Goal: Entertainment & Leisure: Consume media (video, audio)

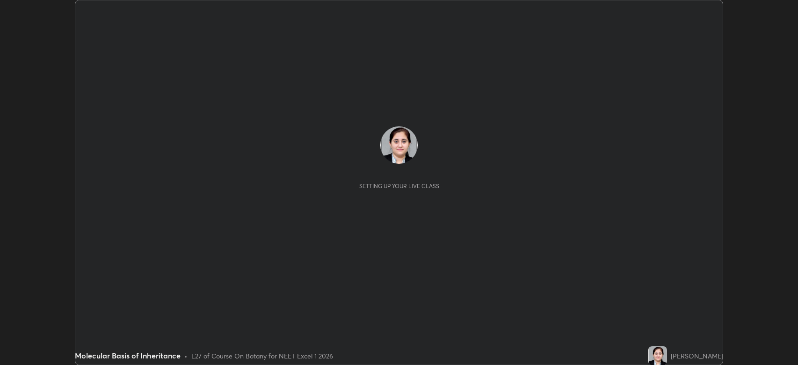
scroll to position [365, 798]
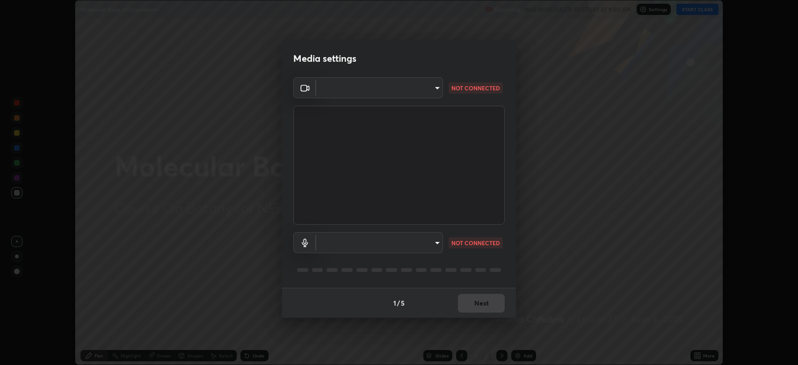
type input "794d03a334ab6cf92daa4269f68d25c817b6d7b5e31d9684855891884d0ab025"
type input "abfe49ea231096676f5dffd5fc284de79416b2b6bf9f32d11a432ff20e5decec"
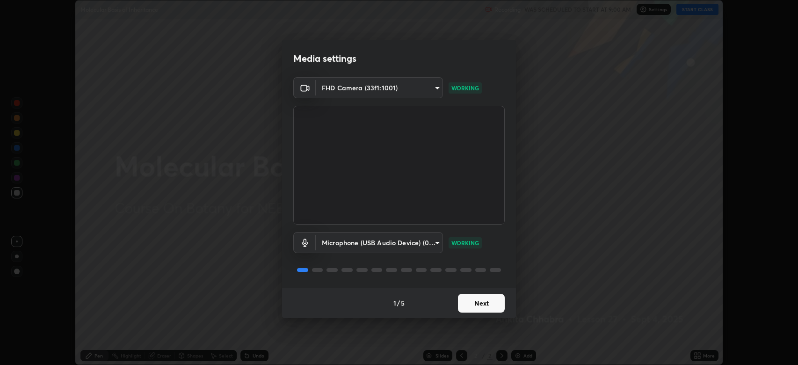
click at [483, 299] on button "Next" at bounding box center [481, 303] width 47 height 19
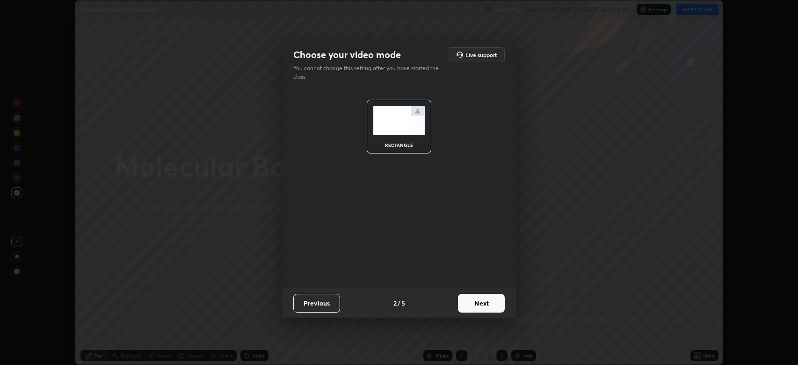
click at [489, 304] on button "Next" at bounding box center [481, 303] width 47 height 19
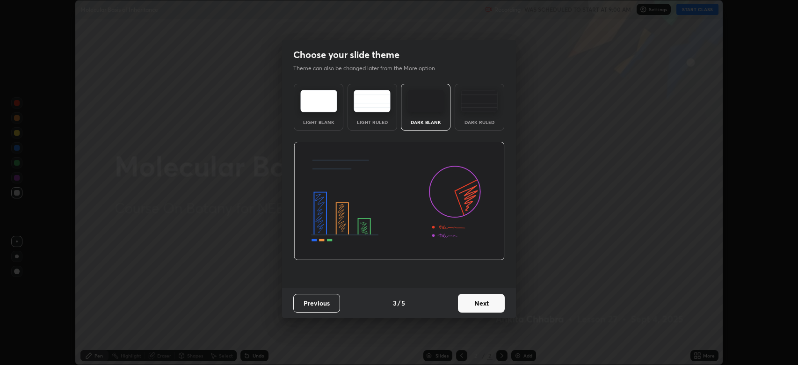
click at [489, 304] on button "Next" at bounding box center [481, 303] width 47 height 19
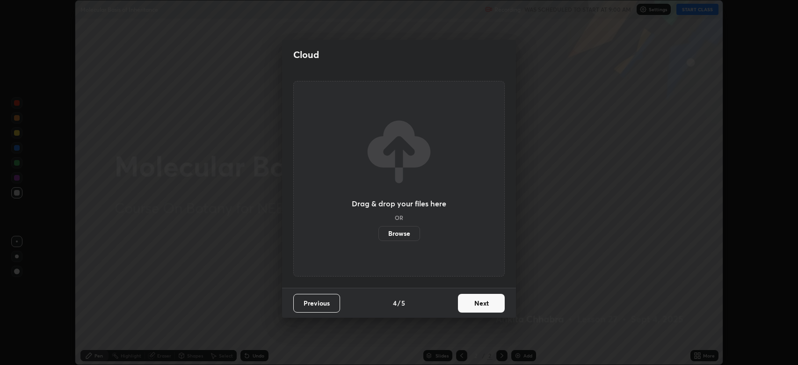
click at [489, 304] on button "Next" at bounding box center [481, 303] width 47 height 19
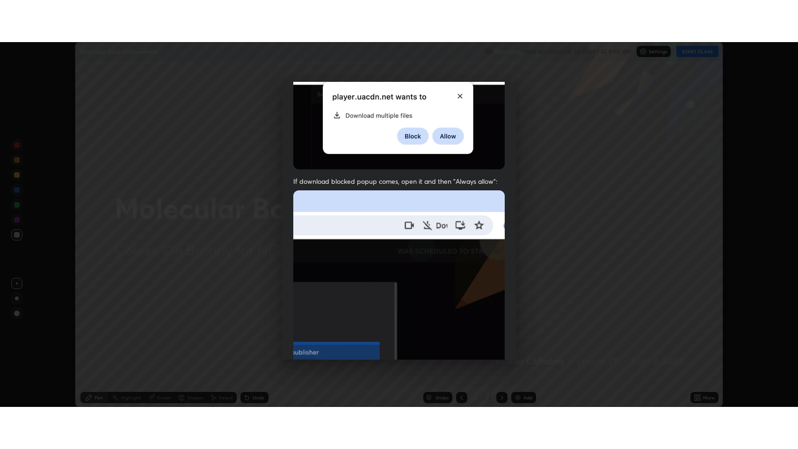
scroll to position [190, 0]
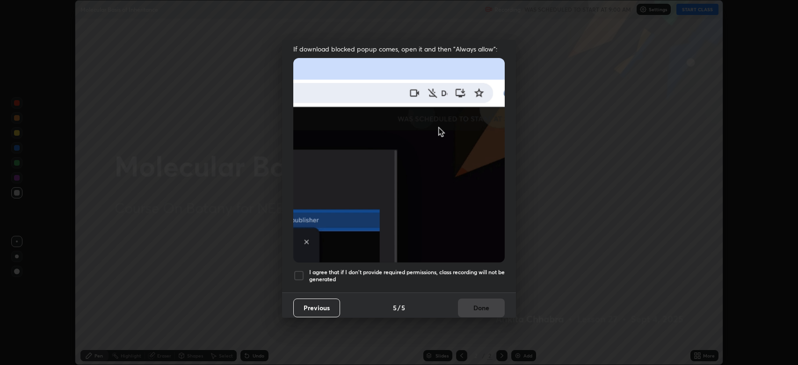
click at [306, 273] on div "I agree that if I don't provide required permissions, class recording will not …" at bounding box center [398, 275] width 211 height 11
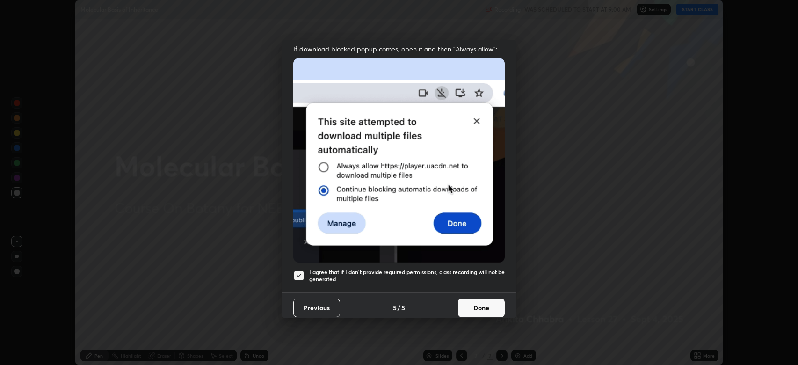
click at [484, 300] on button "Done" at bounding box center [481, 308] width 47 height 19
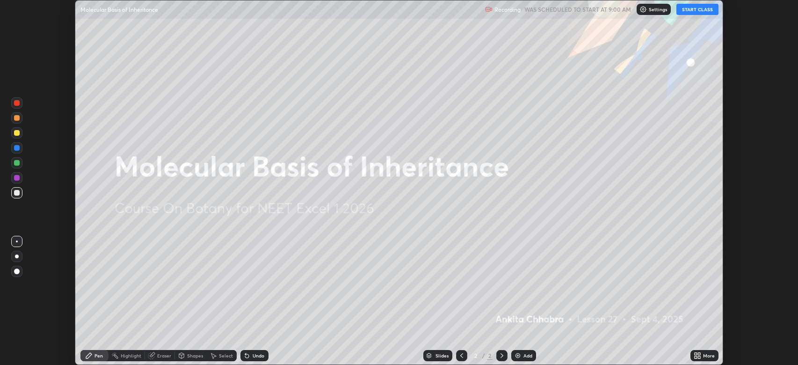
click at [702, 7] on button "START CLASS" at bounding box center [698, 9] width 42 height 11
click at [705, 351] on div "More" at bounding box center [705, 355] width 28 height 11
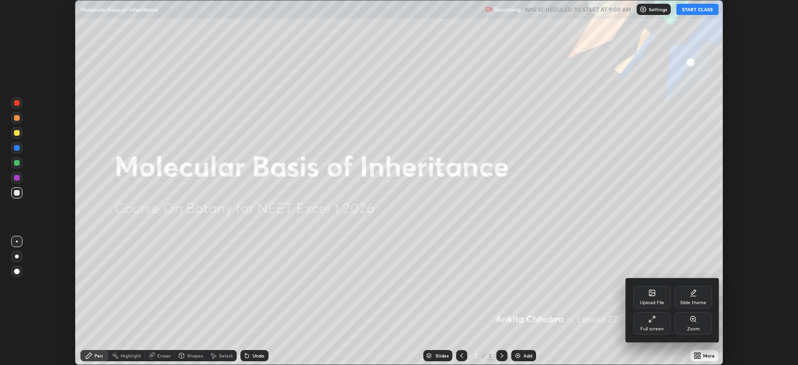
click at [658, 325] on div "Full screen" at bounding box center [652, 323] width 37 height 22
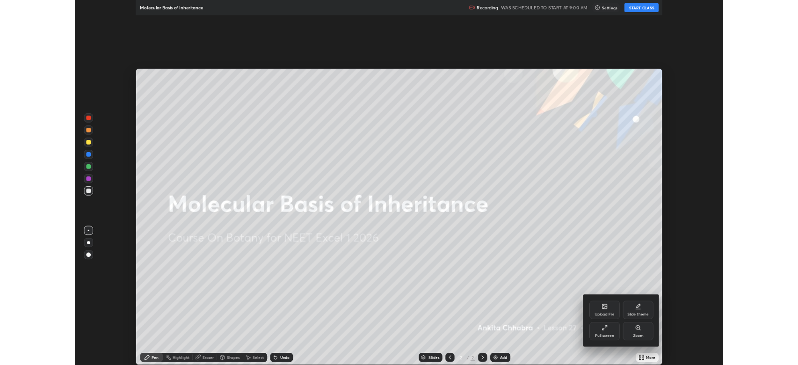
scroll to position [449, 798]
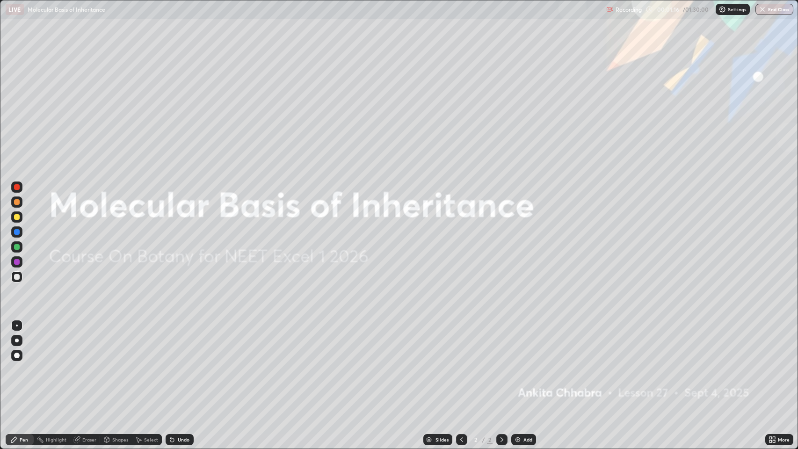
click at [521, 364] on div "Add" at bounding box center [523, 439] width 25 height 11
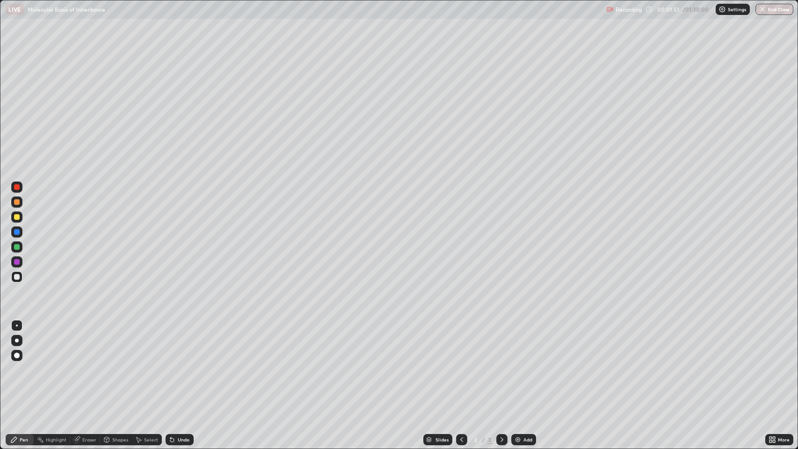
click at [17, 356] on div at bounding box center [17, 356] width 6 height 6
click at [178, 364] on div "Undo" at bounding box center [184, 439] width 12 height 5
click at [182, 364] on div "Undo" at bounding box center [184, 439] width 12 height 5
click at [17, 247] on div at bounding box center [17, 247] width 6 height 6
click at [22, 232] on div at bounding box center [16, 231] width 11 height 11
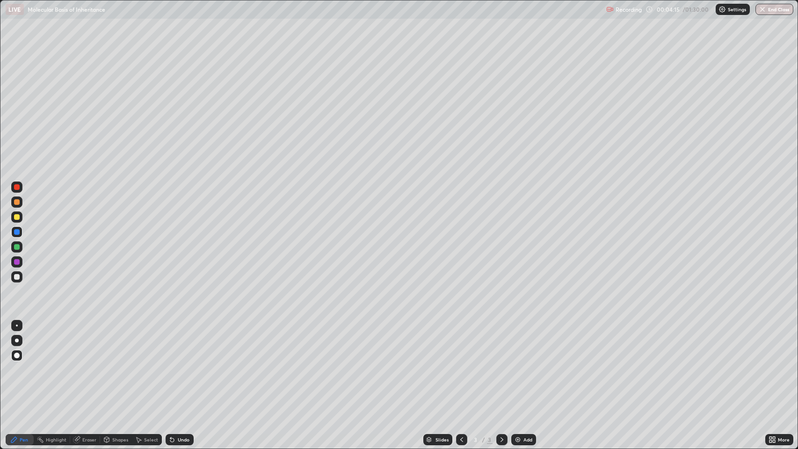
click at [16, 261] on div at bounding box center [17, 262] width 6 height 6
click at [17, 203] on div at bounding box center [17, 202] width 6 height 6
click at [19, 260] on div at bounding box center [17, 262] width 6 height 6
click at [20, 187] on div at bounding box center [16, 187] width 11 height 11
click at [17, 277] on div at bounding box center [17, 277] width 6 height 6
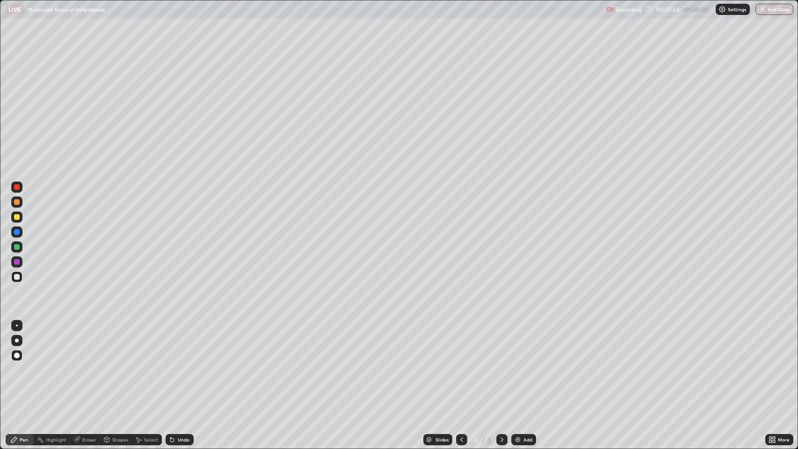
click at [17, 189] on div at bounding box center [17, 187] width 6 height 6
click at [19, 247] on div at bounding box center [17, 247] width 6 height 6
click at [144, 364] on div "Select" at bounding box center [151, 439] width 14 height 5
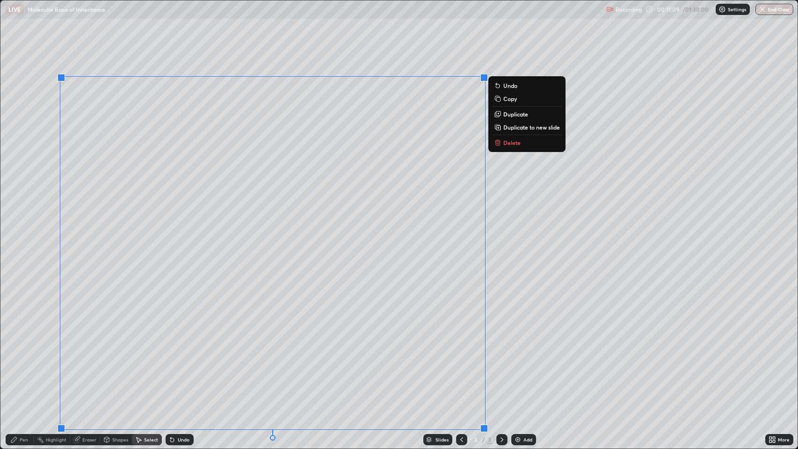
click at [518, 146] on p "Delete" at bounding box center [511, 142] width 17 height 7
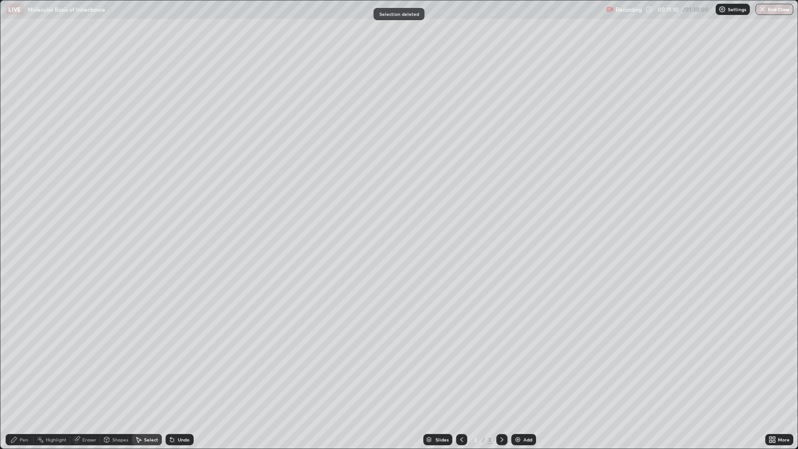
click at [21, 364] on div "Pen" at bounding box center [24, 439] width 8 height 5
click at [17, 341] on div at bounding box center [17, 341] width 4 height 4
click at [24, 364] on div "Pen" at bounding box center [24, 439] width 8 height 5
click at [17, 202] on div at bounding box center [17, 202] width 6 height 6
click at [19, 275] on div at bounding box center [17, 277] width 6 height 6
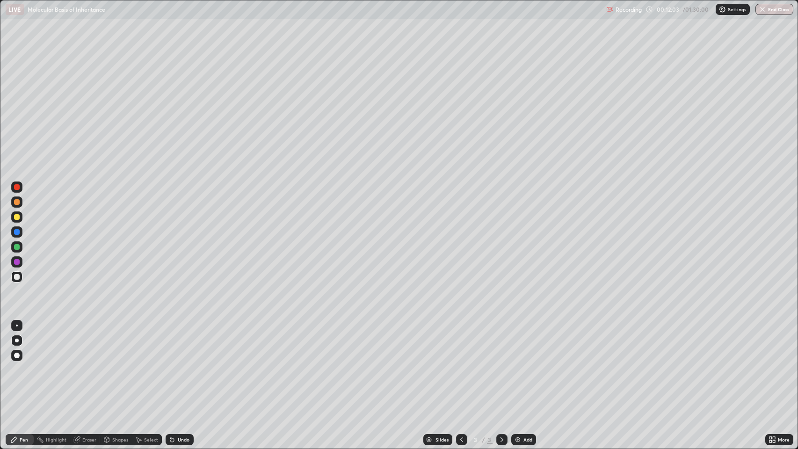
click at [19, 233] on div at bounding box center [17, 232] width 6 height 6
click at [17, 355] on div at bounding box center [17, 356] width 6 height 6
click at [17, 247] on div at bounding box center [17, 247] width 6 height 6
click at [178, 364] on div "Undo" at bounding box center [184, 439] width 12 height 5
click at [176, 364] on div "Undo" at bounding box center [180, 439] width 28 height 11
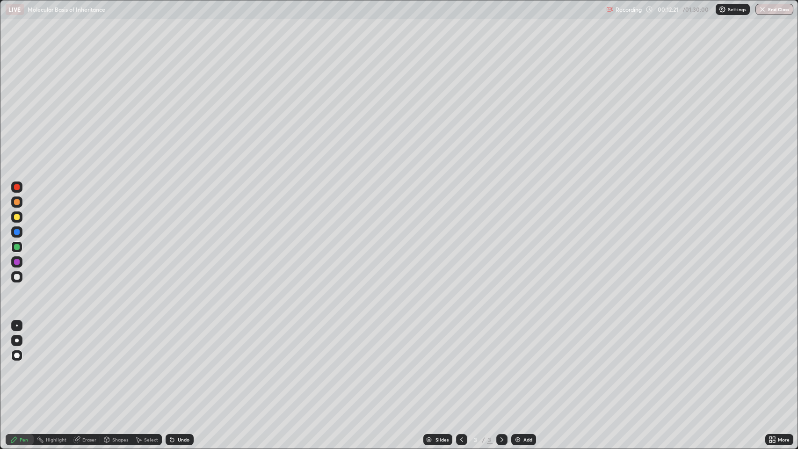
click at [176, 364] on div "Undo" at bounding box center [180, 439] width 28 height 11
click at [171, 364] on icon at bounding box center [172, 440] width 4 height 4
click at [170, 364] on icon at bounding box center [170, 437] width 1 height 1
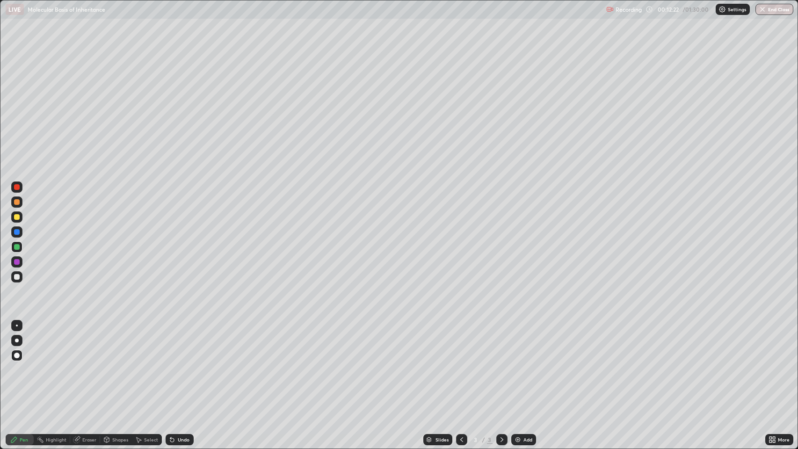
click at [170, 364] on icon at bounding box center [170, 437] width 1 height 1
click at [177, 364] on div "Undo" at bounding box center [180, 439] width 28 height 11
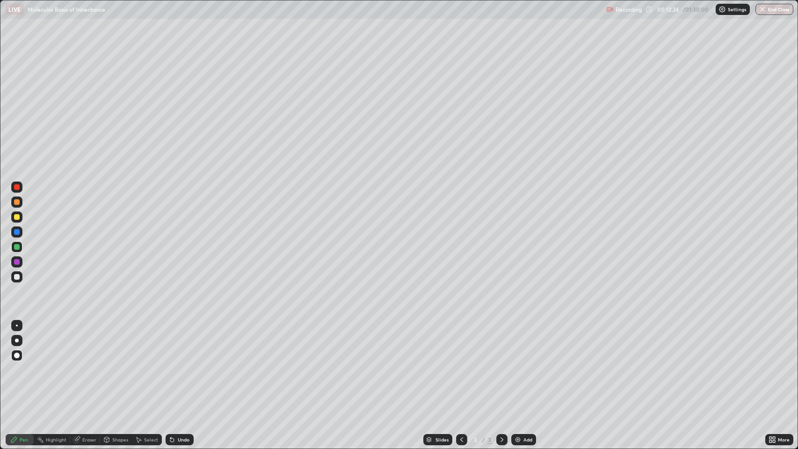
click at [176, 364] on div "Undo" at bounding box center [180, 439] width 28 height 11
click at [177, 364] on div "Undo" at bounding box center [180, 439] width 28 height 11
click at [178, 364] on div "Undo" at bounding box center [184, 439] width 12 height 5
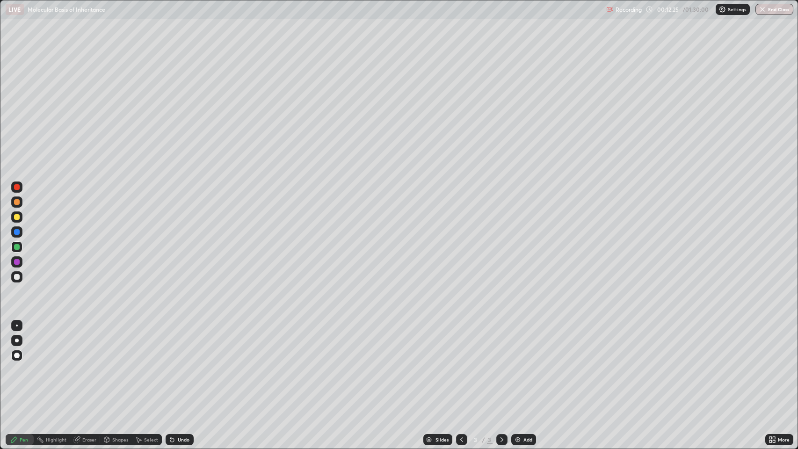
click at [178, 364] on div "Undo" at bounding box center [184, 439] width 12 height 5
click at [19, 231] on div at bounding box center [17, 232] width 6 height 6
click at [17, 214] on div at bounding box center [16, 216] width 11 height 11
click at [18, 248] on div at bounding box center [17, 247] width 6 height 6
click at [17, 202] on div at bounding box center [17, 202] width 6 height 6
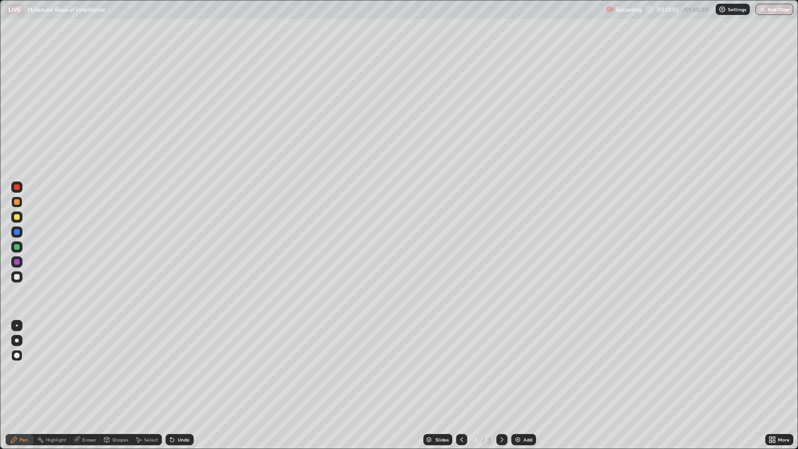
click at [17, 341] on div at bounding box center [17, 341] width 4 height 4
click at [93, 364] on div "Eraser" at bounding box center [89, 439] width 14 height 5
click at [18, 364] on div "Pen" at bounding box center [20, 439] width 28 height 11
click at [19, 189] on div at bounding box center [17, 187] width 6 height 6
click at [178, 364] on div "Undo" at bounding box center [184, 439] width 12 height 5
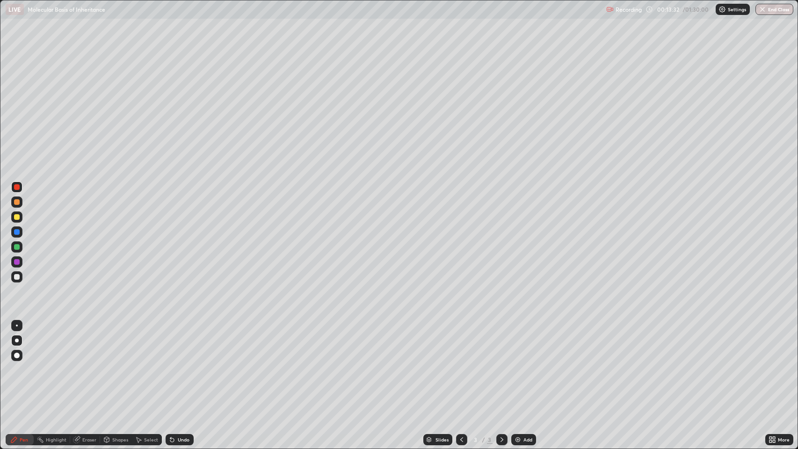
click at [180, 364] on div "Undo" at bounding box center [184, 439] width 12 height 5
click at [17, 217] on div at bounding box center [17, 217] width 6 height 6
click at [17, 277] on div at bounding box center [17, 277] width 6 height 6
click at [145, 364] on div "Select" at bounding box center [151, 439] width 14 height 5
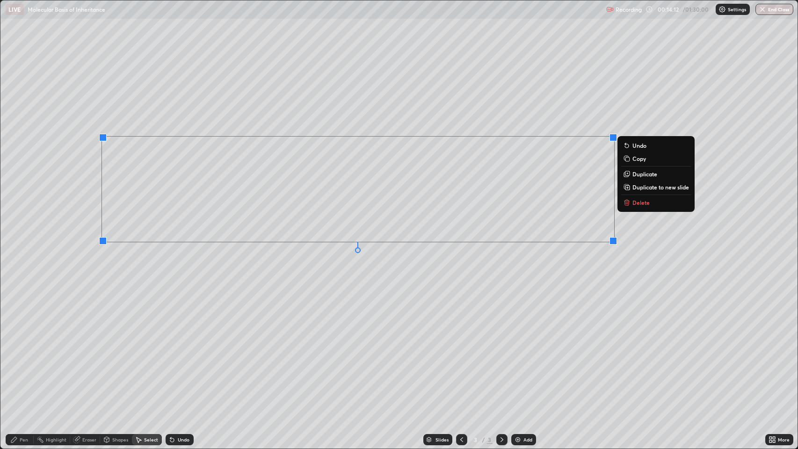
click at [634, 157] on p "Copy" at bounding box center [640, 158] width 14 height 7
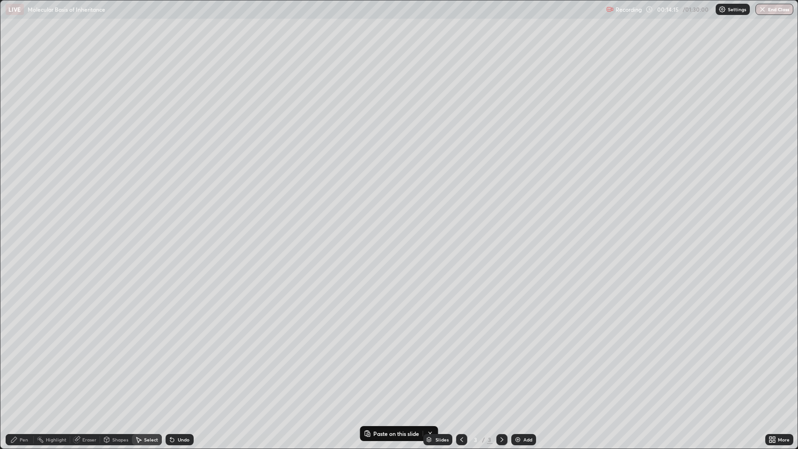
click at [444, 316] on div "0 ° Undo Copy Paste here Duplicate Duplicate to new slide Delete" at bounding box center [399, 224] width 798 height 448
click at [452, 327] on div "0 ° Undo Copy Paste here Duplicate Duplicate to new slide Delete" at bounding box center [399, 224] width 798 height 448
click at [443, 331] on p "Paste here" at bounding box center [441, 329] width 28 height 7
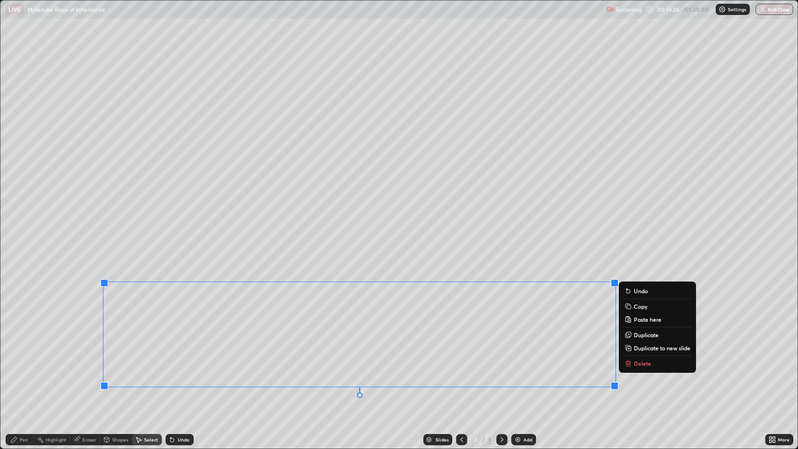
click at [307, 364] on div "0 ° Undo Copy Paste here Duplicate Duplicate to new slide Delete" at bounding box center [399, 224] width 798 height 448
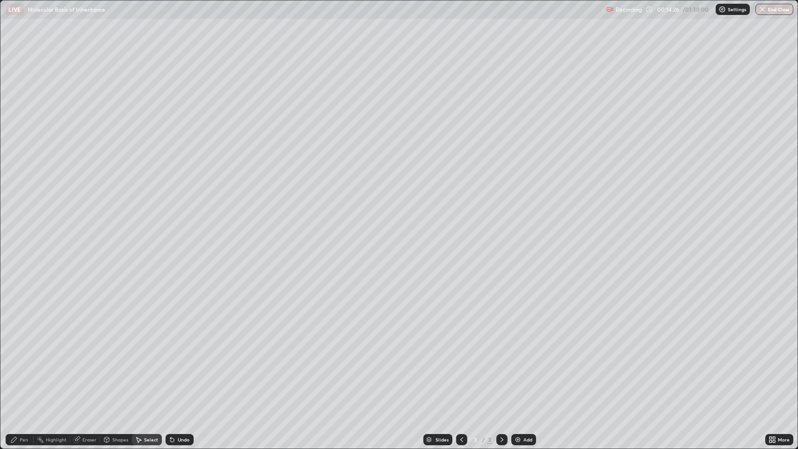
click at [88, 364] on div "Eraser" at bounding box center [89, 439] width 14 height 5
click at [22, 364] on div "Pen" at bounding box center [24, 439] width 8 height 5
click at [92, 364] on div "Eraser" at bounding box center [89, 439] width 14 height 5
click at [23, 364] on div "Pen" at bounding box center [20, 439] width 28 height 11
click at [19, 339] on div at bounding box center [16, 340] width 11 height 11
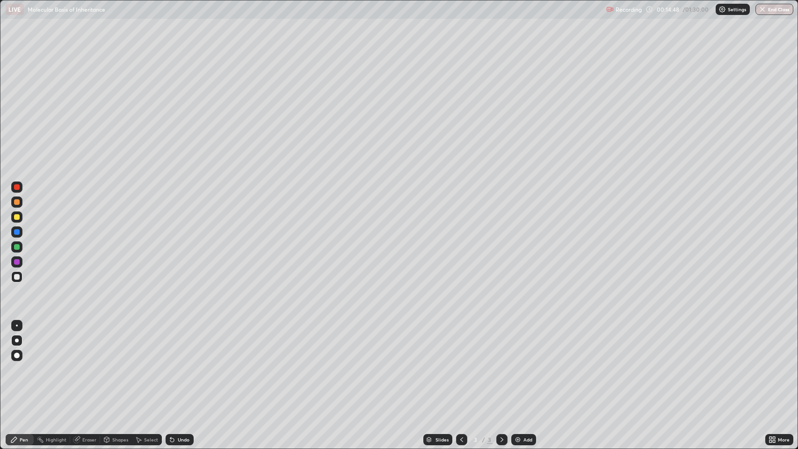
click at [17, 277] on div at bounding box center [17, 277] width 6 height 6
click at [18, 233] on div at bounding box center [17, 232] width 6 height 6
click at [17, 247] on div at bounding box center [17, 247] width 6 height 6
click at [17, 187] on div at bounding box center [17, 187] width 6 height 6
click at [19, 217] on div at bounding box center [17, 217] width 6 height 6
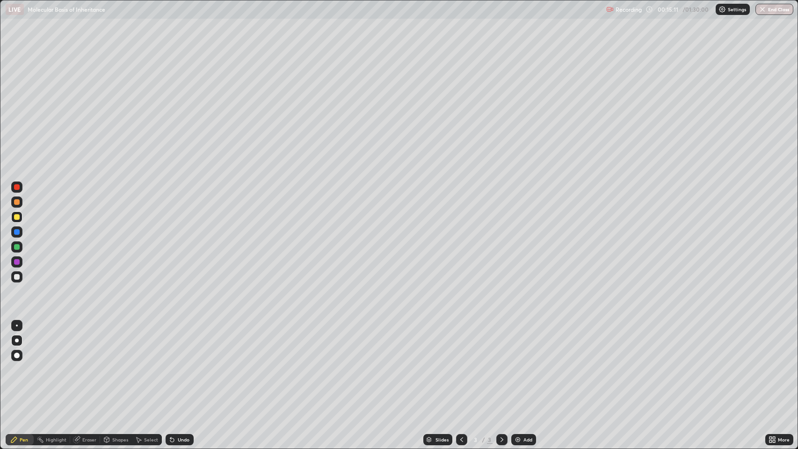
click at [17, 279] on div at bounding box center [17, 277] width 6 height 6
click at [19, 274] on div at bounding box center [16, 276] width 11 height 11
click at [184, 364] on div "Undo" at bounding box center [184, 439] width 12 height 5
click at [182, 364] on div "Undo" at bounding box center [184, 439] width 12 height 5
click at [115, 364] on div "Shapes" at bounding box center [120, 439] width 16 height 5
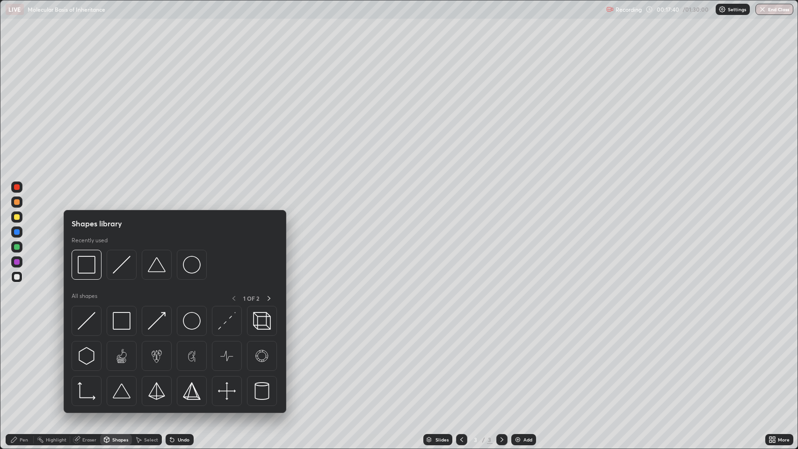
click at [148, 364] on div "Select" at bounding box center [151, 439] width 14 height 5
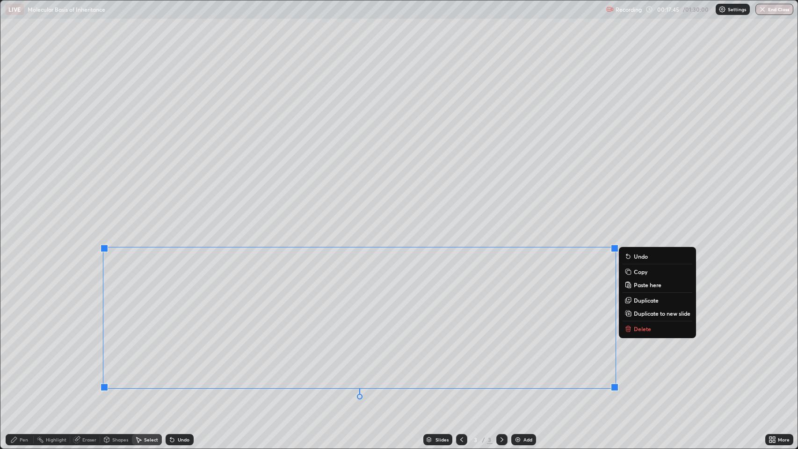
click at [639, 274] on p "Copy" at bounding box center [641, 271] width 14 height 7
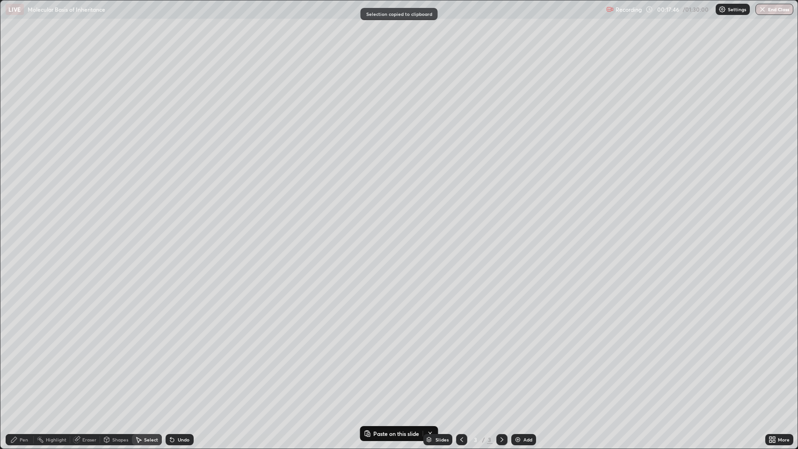
click at [526, 364] on div "Add" at bounding box center [528, 439] width 9 height 5
click at [224, 109] on p "Paste here" at bounding box center [214, 110] width 28 height 7
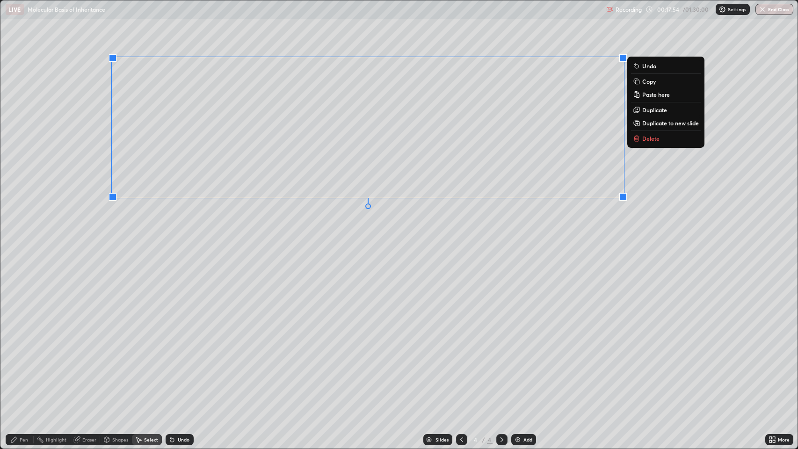
click at [223, 309] on div "0 ° Undo Copy Paste here Duplicate Duplicate to new slide Delete" at bounding box center [399, 224] width 798 height 448
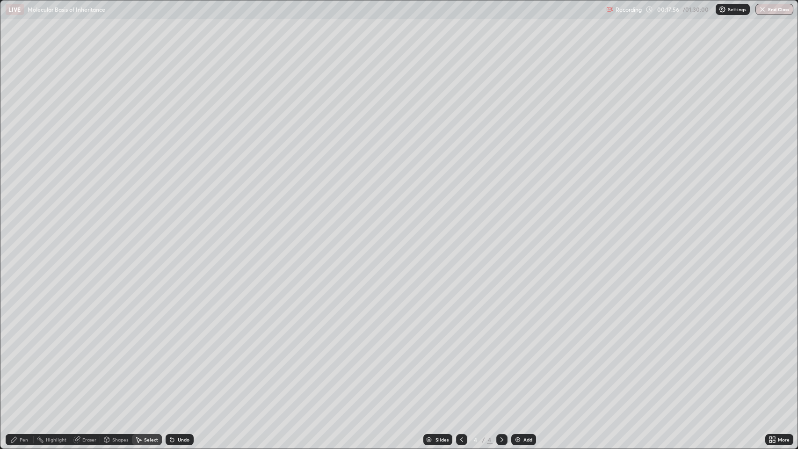
click at [95, 364] on div "Eraser" at bounding box center [85, 439] width 30 height 11
click at [25, 364] on div "Pen" at bounding box center [24, 439] width 8 height 5
click at [19, 248] on div at bounding box center [17, 247] width 6 height 6
click at [17, 187] on div at bounding box center [17, 187] width 6 height 6
click at [94, 364] on div "Eraser" at bounding box center [89, 439] width 14 height 5
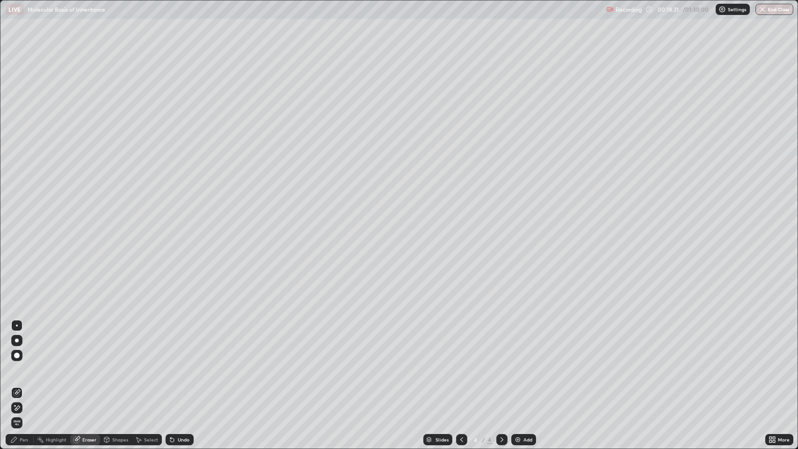
click at [147, 364] on div "Select" at bounding box center [151, 439] width 14 height 5
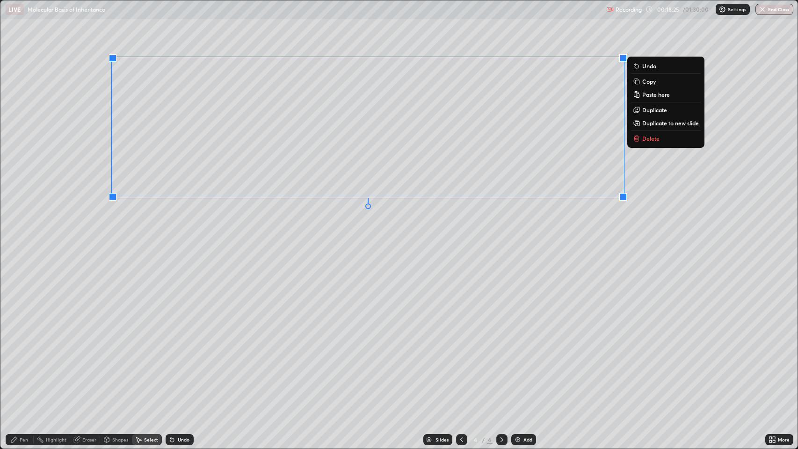
click at [635, 81] on icon at bounding box center [636, 81] width 4 height 4
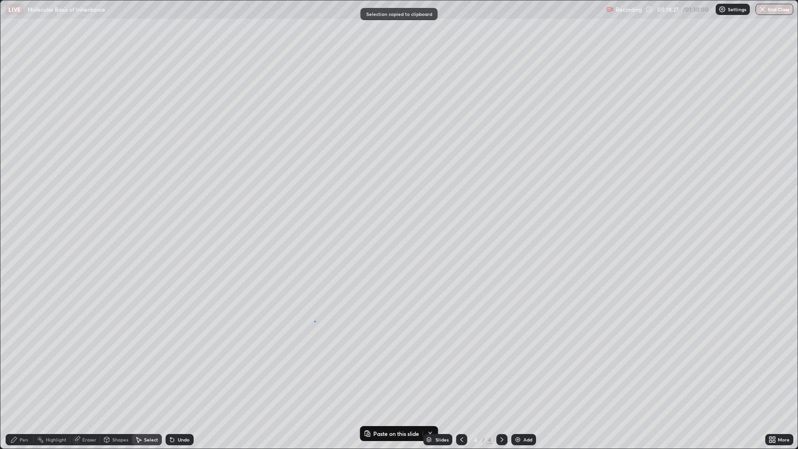
click at [314, 321] on div "0 ° Undo Copy Paste here Duplicate Duplicate to new slide Delete" at bounding box center [399, 224] width 798 height 448
click at [343, 333] on div "0 ° Undo Copy Paste here Duplicate Duplicate to new slide Delete" at bounding box center [399, 224] width 798 height 448
click at [337, 361] on p "Paste here" at bounding box center [334, 360] width 28 height 7
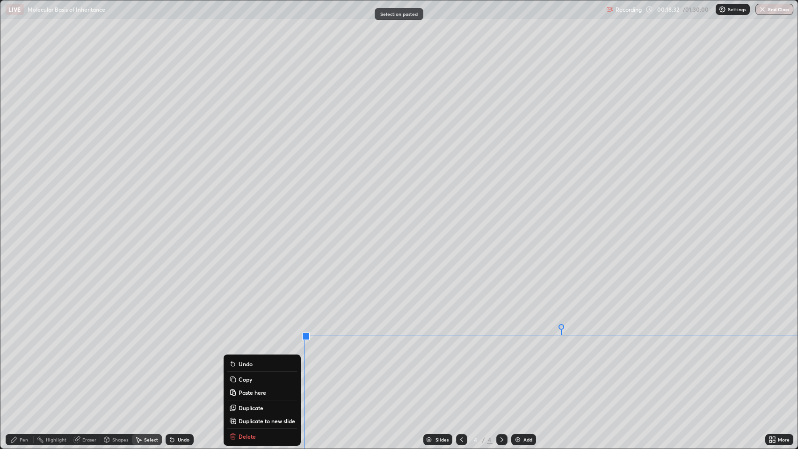
click at [342, 359] on div "0 ° Undo Copy Paste here Duplicate Duplicate to new slide Delete" at bounding box center [399, 224] width 798 height 448
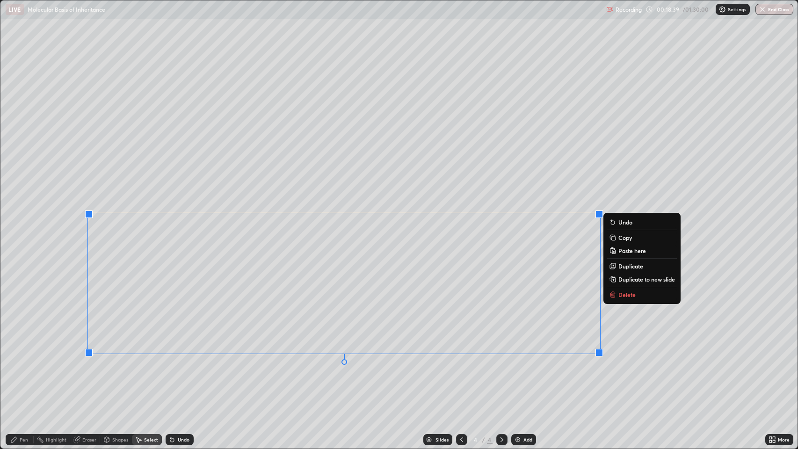
click at [342, 364] on div "0 ° Undo Copy Paste here Duplicate Duplicate to new slide Delete" at bounding box center [399, 224] width 798 height 448
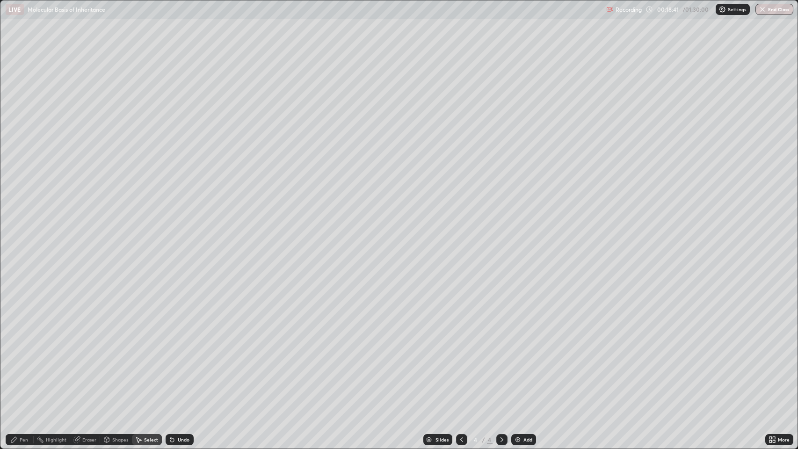
click at [29, 364] on div "Pen" at bounding box center [20, 439] width 28 height 11
click at [19, 188] on div at bounding box center [17, 187] width 6 height 6
click at [17, 205] on div at bounding box center [16, 202] width 11 height 11
click at [461, 364] on icon at bounding box center [461, 439] width 7 height 7
click at [499, 364] on icon at bounding box center [501, 439] width 7 height 7
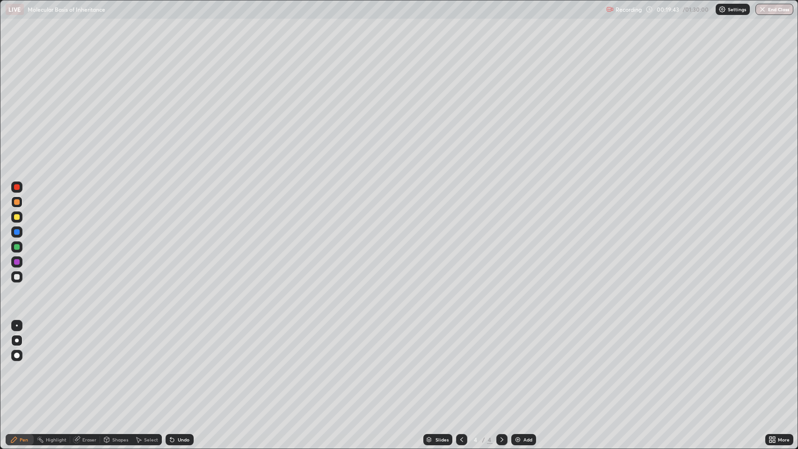
click at [459, 364] on icon at bounding box center [461, 439] width 7 height 7
click at [499, 364] on icon at bounding box center [501, 439] width 7 height 7
click at [91, 364] on div "Eraser" at bounding box center [89, 439] width 14 height 5
click at [27, 364] on div "Pen" at bounding box center [24, 439] width 8 height 5
click at [17, 356] on div at bounding box center [17, 356] width 6 height 6
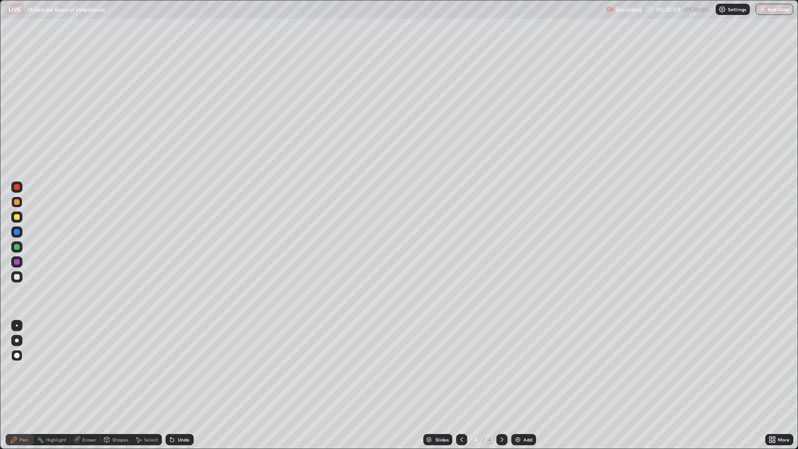
click at [17, 341] on div at bounding box center [17, 341] width 4 height 4
click at [90, 364] on div "Eraser" at bounding box center [89, 439] width 14 height 5
click at [24, 364] on div "Pen" at bounding box center [24, 439] width 8 height 5
click at [17, 277] on div at bounding box center [17, 277] width 6 height 6
click at [182, 364] on div "Undo" at bounding box center [184, 439] width 12 height 5
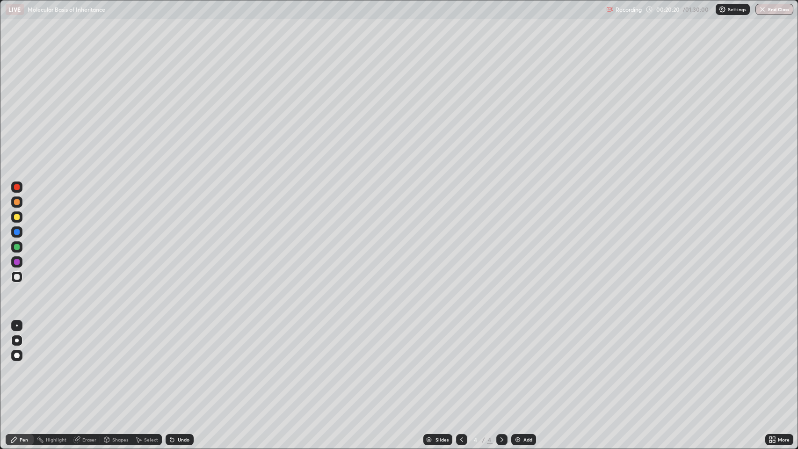
click at [89, 364] on div "Eraser" at bounding box center [89, 439] width 14 height 5
click at [30, 364] on div "Pen" at bounding box center [20, 439] width 28 height 11
click at [17, 187] on div at bounding box center [17, 187] width 6 height 6
click at [17, 232] on div at bounding box center [17, 232] width 6 height 6
click at [19, 262] on div at bounding box center [17, 262] width 6 height 6
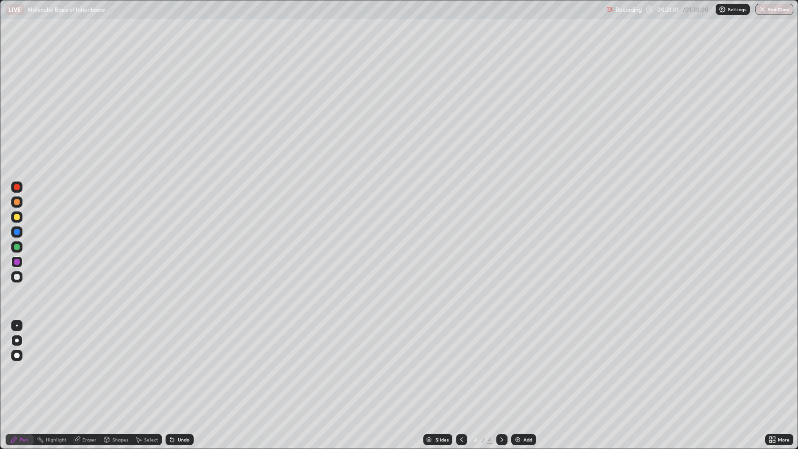
click at [189, 364] on div "Undo" at bounding box center [180, 439] width 28 height 11
click at [186, 364] on div "Undo" at bounding box center [184, 439] width 12 height 5
click at [462, 364] on icon at bounding box center [461, 439] width 3 height 5
click at [19, 232] on div at bounding box center [17, 232] width 6 height 6
click at [175, 364] on div "Undo" at bounding box center [180, 439] width 28 height 11
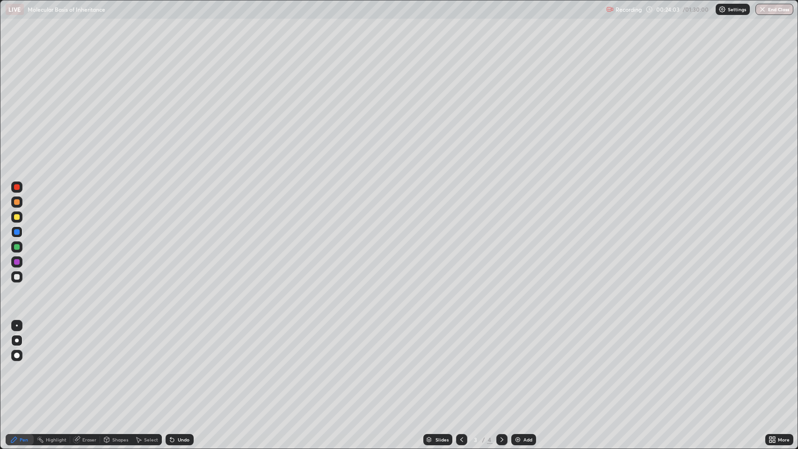
click at [771, 364] on icon at bounding box center [771, 438] width 2 height 2
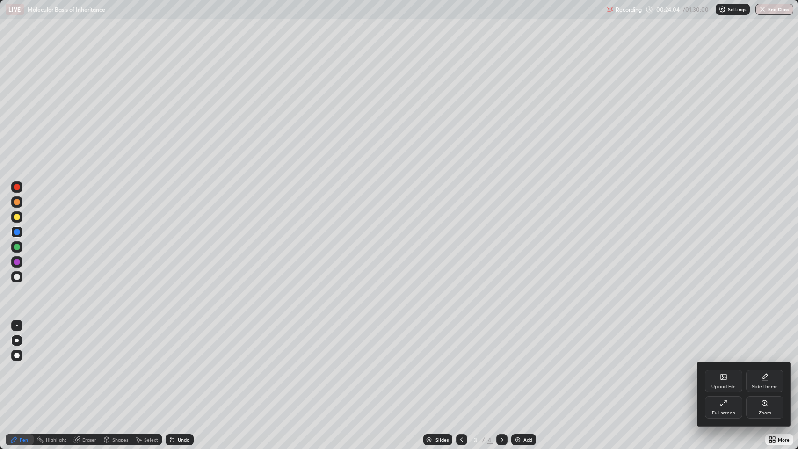
click at [711, 364] on div "Full screen" at bounding box center [723, 407] width 37 height 22
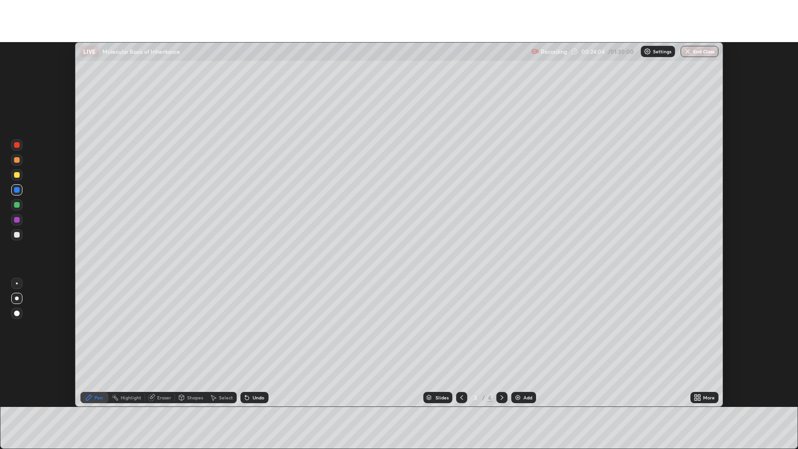
scroll to position [46425, 45991]
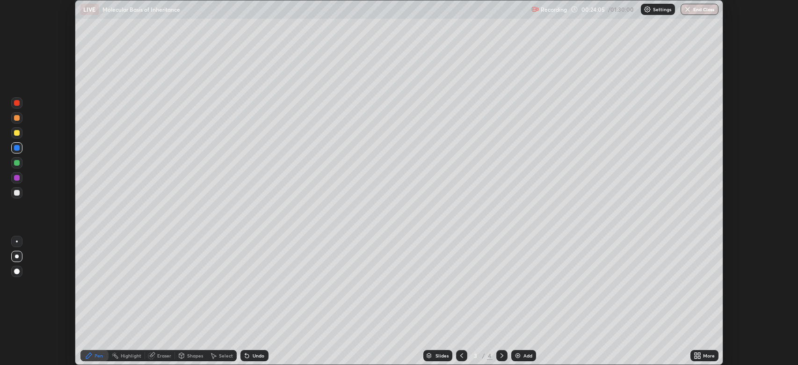
click at [705, 353] on div "More" at bounding box center [709, 355] width 12 height 5
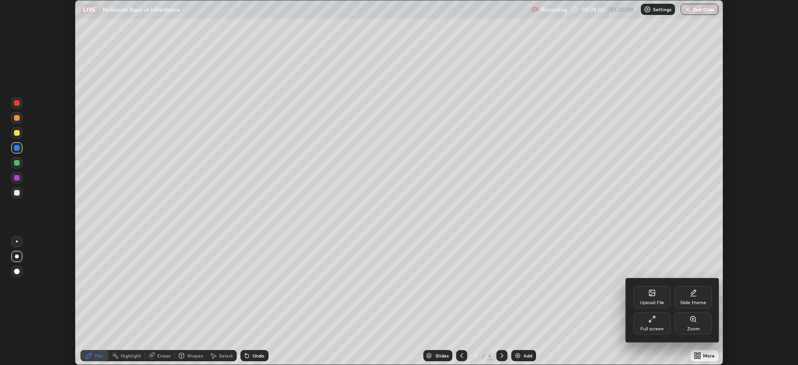
click at [653, 319] on icon at bounding box center [652, 318] width 7 height 7
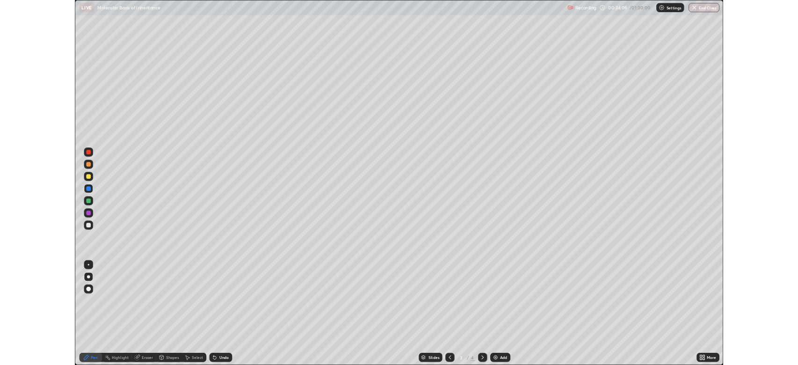
scroll to position [449, 798]
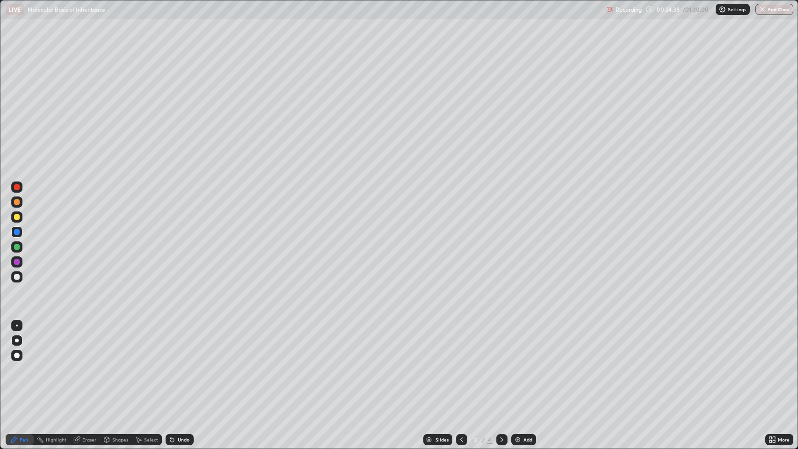
click at [94, 364] on div "Eraser" at bounding box center [89, 439] width 14 height 5
click at [23, 364] on div "Pen" at bounding box center [24, 439] width 8 height 5
click at [500, 364] on icon at bounding box center [501, 439] width 7 height 7
click at [22, 248] on div at bounding box center [16, 246] width 11 height 11
click at [185, 364] on div "Undo" at bounding box center [184, 439] width 12 height 5
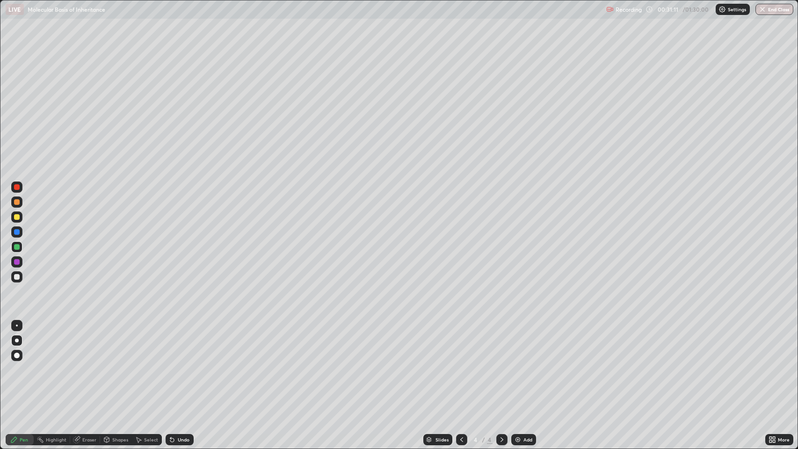
click at [187, 364] on div "Undo" at bounding box center [184, 439] width 12 height 5
click at [186, 364] on div "Undo" at bounding box center [184, 439] width 12 height 5
click at [183, 364] on div "Undo" at bounding box center [184, 439] width 12 height 5
click at [184, 364] on div "Undo" at bounding box center [184, 439] width 12 height 5
click at [183, 364] on div "Undo" at bounding box center [184, 439] width 12 height 5
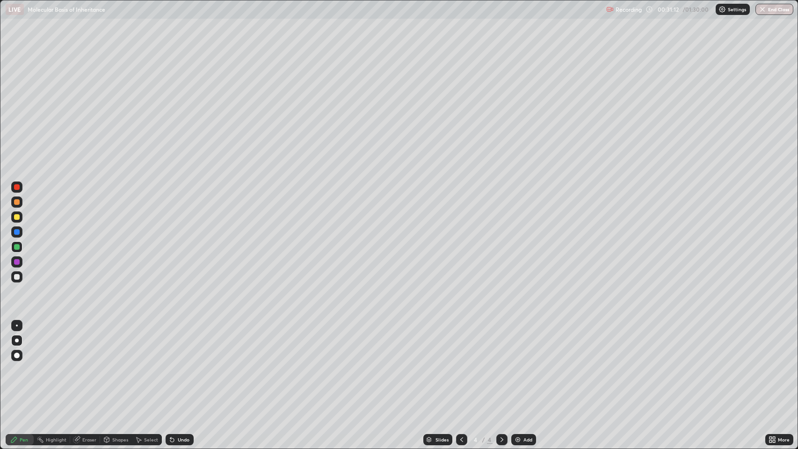
click at [185, 364] on div "Undo" at bounding box center [184, 439] width 12 height 5
click at [184, 364] on div "Undo" at bounding box center [184, 439] width 12 height 5
click at [21, 278] on div at bounding box center [16, 276] width 11 height 11
click at [182, 364] on div "Undo" at bounding box center [184, 439] width 12 height 5
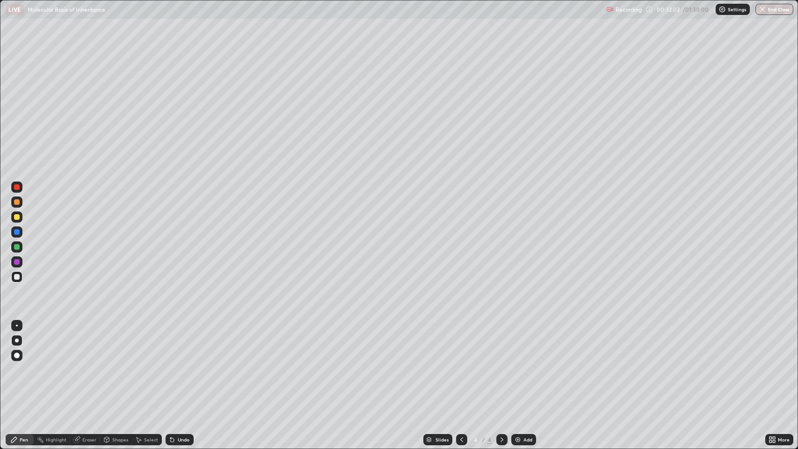
click at [180, 364] on div "Undo" at bounding box center [184, 439] width 12 height 5
click at [183, 364] on div "Undo" at bounding box center [184, 439] width 12 height 5
click at [518, 364] on img at bounding box center [517, 439] width 7 height 7
click at [183, 364] on div "Undo" at bounding box center [184, 439] width 12 height 5
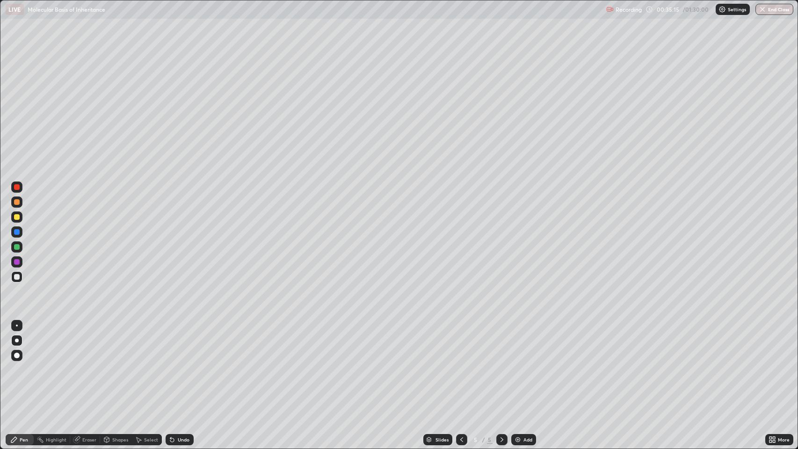
click at [460, 364] on icon at bounding box center [461, 439] width 7 height 7
click at [142, 364] on div "Select" at bounding box center [147, 439] width 30 height 11
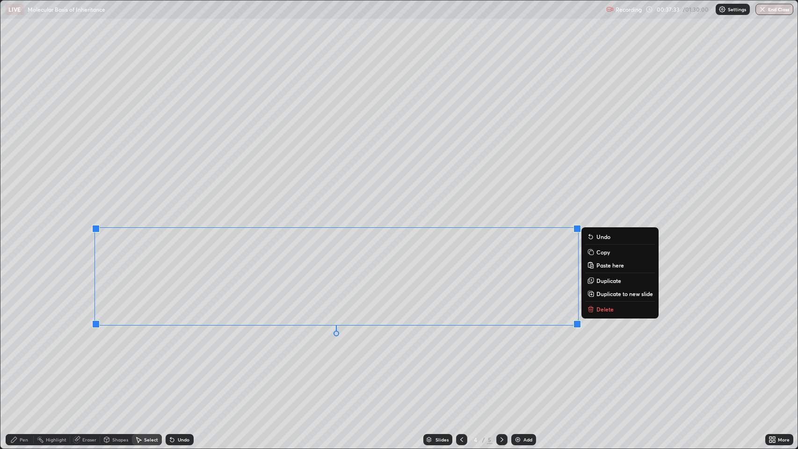
click at [465, 364] on div "0 ° Undo Copy Paste here Duplicate Duplicate to new slide Delete" at bounding box center [399, 224] width 798 height 448
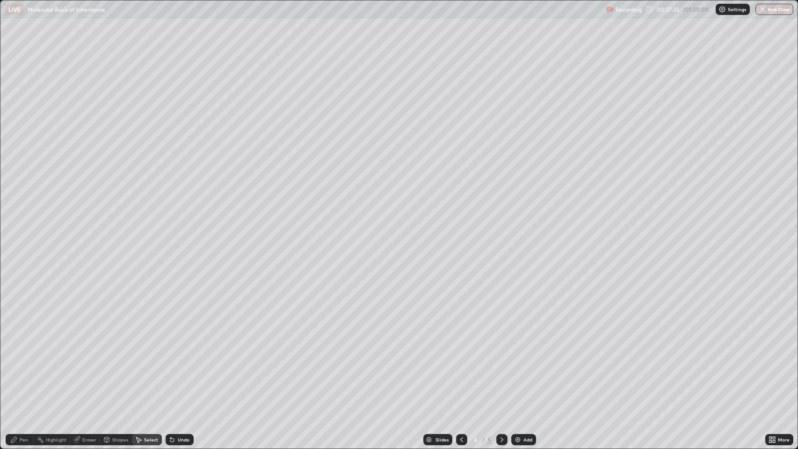
click at [501, 364] on icon at bounding box center [501, 439] width 7 height 7
click at [460, 364] on icon at bounding box center [461, 439] width 7 height 7
click at [461, 364] on icon at bounding box center [461, 439] width 7 height 7
click at [501, 364] on icon at bounding box center [501, 439] width 7 height 7
click at [499, 364] on icon at bounding box center [501, 439] width 7 height 7
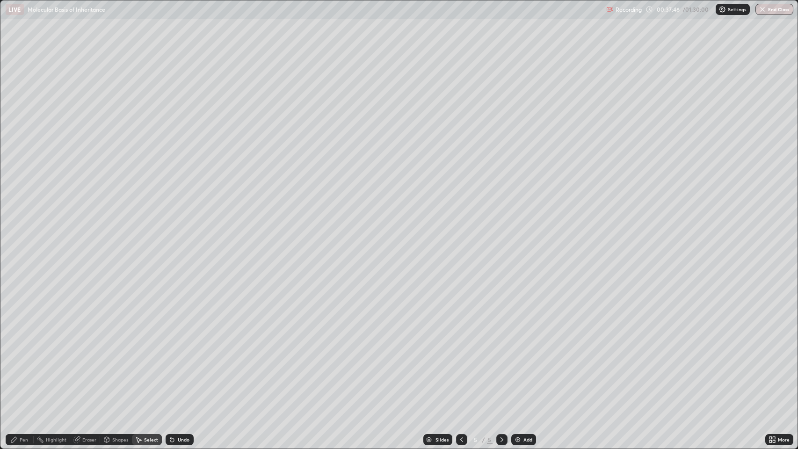
click at [24, 364] on div "Pen" at bounding box center [24, 439] width 8 height 5
click at [17, 277] on div at bounding box center [17, 277] width 6 height 6
click at [461, 364] on icon at bounding box center [461, 439] width 7 height 7
click at [146, 364] on div "Select" at bounding box center [151, 439] width 14 height 5
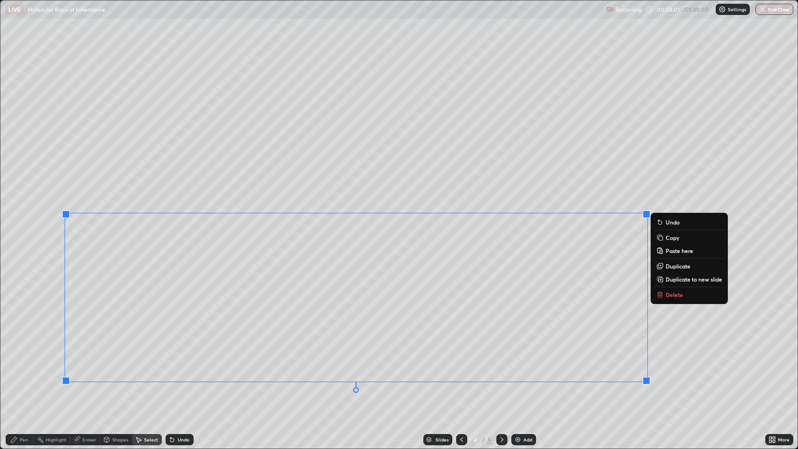
click at [668, 238] on p "Copy" at bounding box center [673, 237] width 14 height 7
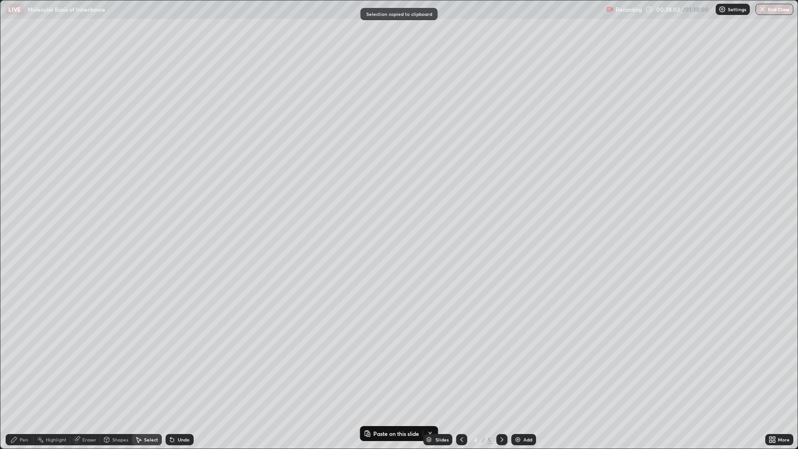
click at [499, 364] on icon at bounding box center [501, 439] width 7 height 7
click at [251, 166] on p "Paste here" at bounding box center [256, 167] width 28 height 7
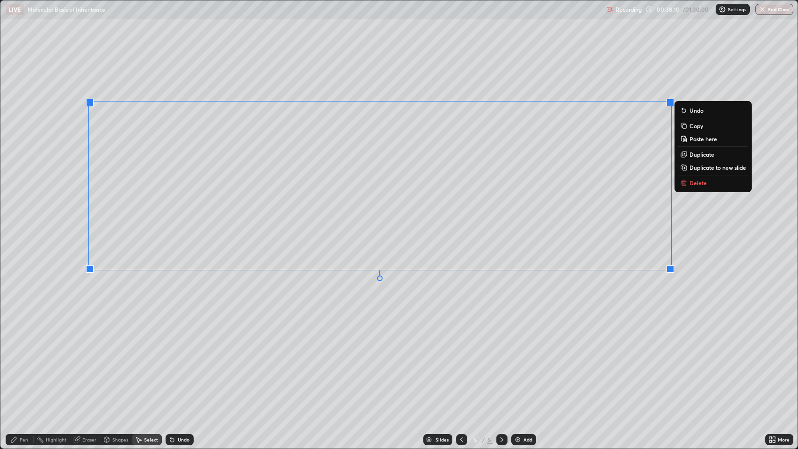
click at [164, 338] on div "0 ° Undo Copy Paste here Duplicate Duplicate to new slide Delete" at bounding box center [399, 224] width 798 height 448
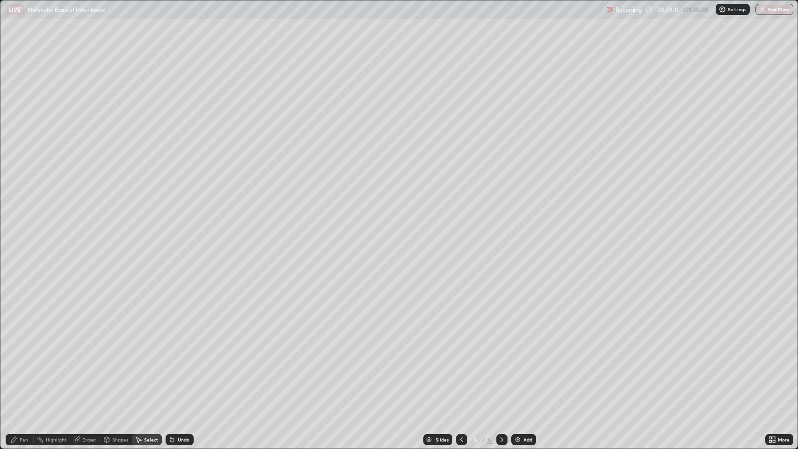
click at [89, 364] on div "Eraser" at bounding box center [89, 439] width 14 height 5
click at [770, 364] on icon at bounding box center [771, 438] width 2 height 2
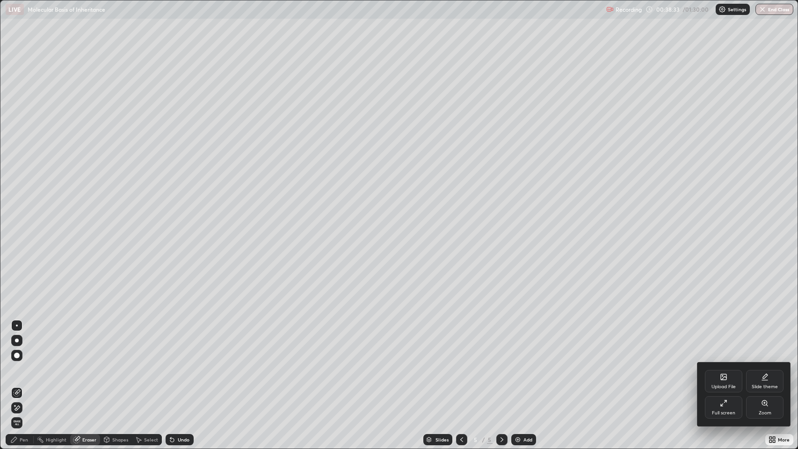
click at [721, 364] on div "Full screen" at bounding box center [723, 407] width 37 height 22
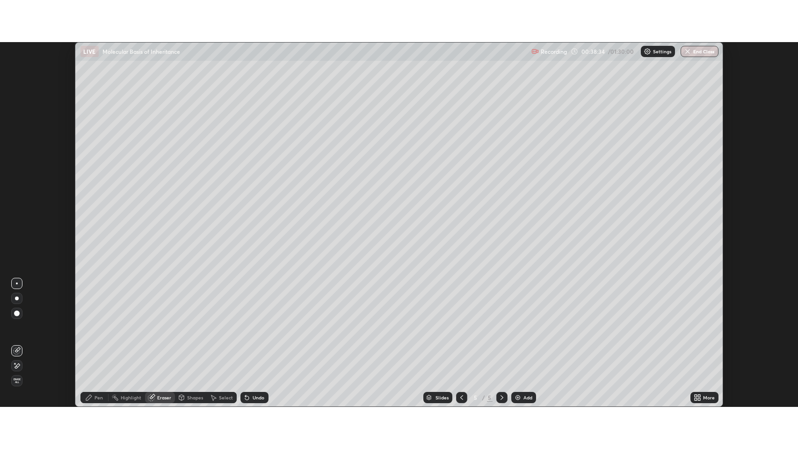
scroll to position [46425, 45991]
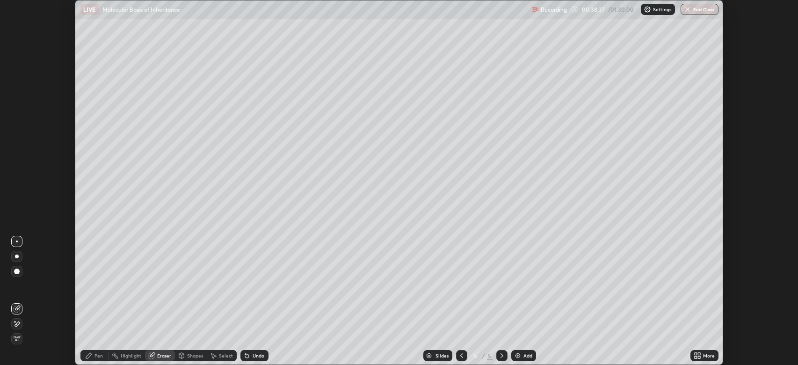
click at [696, 354] on icon at bounding box center [696, 354] width 2 height 2
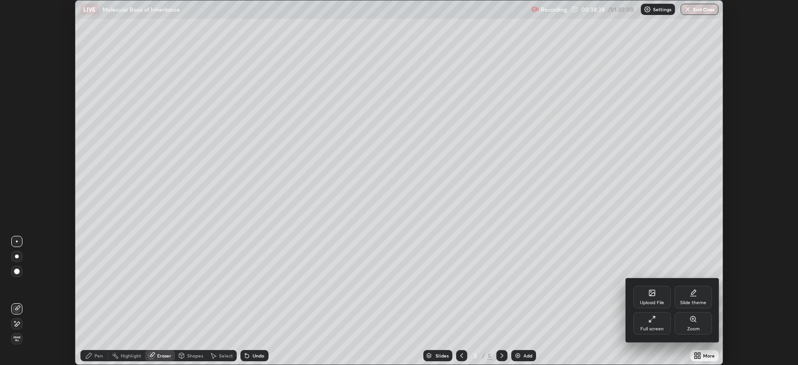
click at [661, 327] on div "Full screen" at bounding box center [652, 329] width 23 height 5
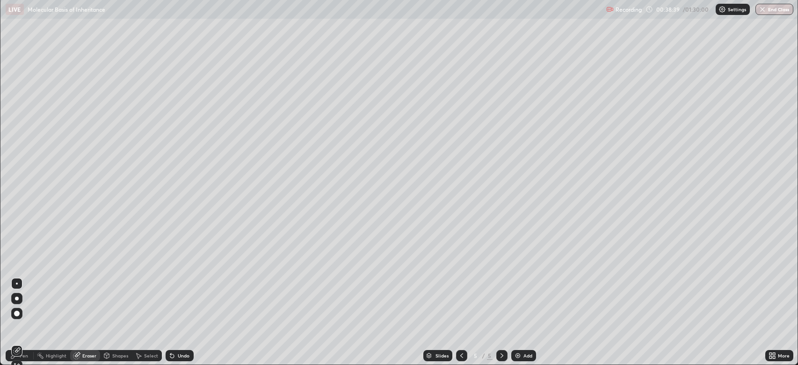
scroll to position [449, 798]
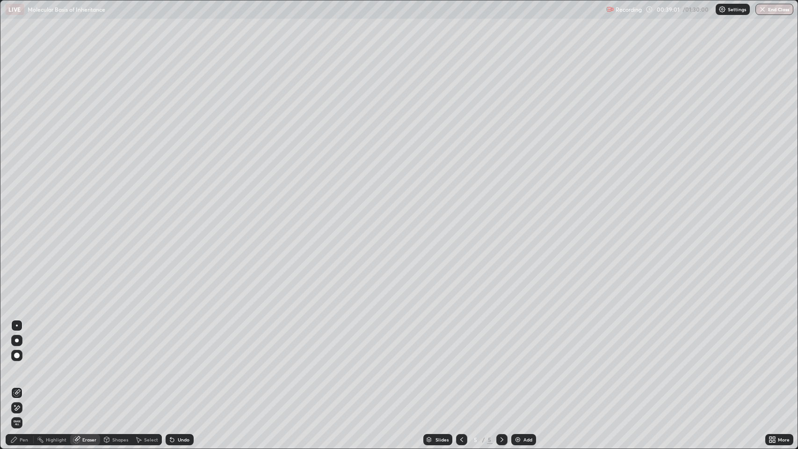
click at [25, 364] on div "Pen" at bounding box center [24, 439] width 8 height 5
click at [91, 364] on div "Eraser" at bounding box center [89, 439] width 14 height 5
click at [23, 364] on div "Pen" at bounding box center [24, 439] width 8 height 5
click at [22, 364] on div "Pen" at bounding box center [24, 439] width 8 height 5
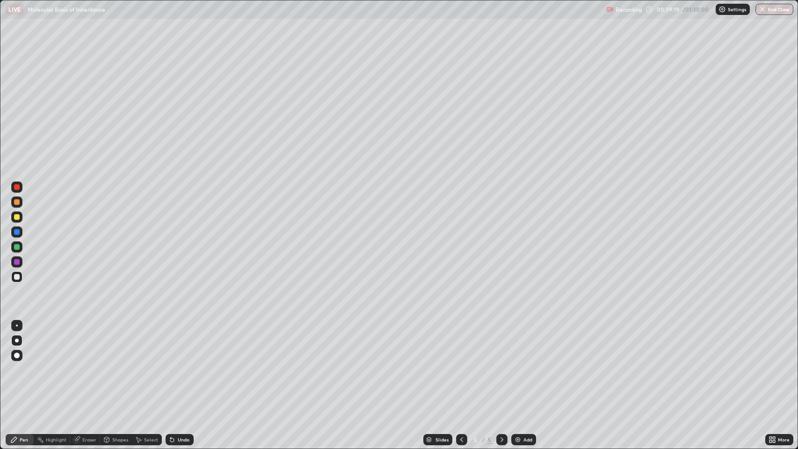
click at [17, 277] on div at bounding box center [17, 277] width 6 height 6
click at [17, 341] on div at bounding box center [17, 341] width 4 height 4
click at [181, 364] on div "Undo" at bounding box center [184, 439] width 12 height 5
click at [87, 364] on div "Eraser" at bounding box center [89, 439] width 14 height 5
click at [23, 364] on div "Pen" at bounding box center [24, 439] width 8 height 5
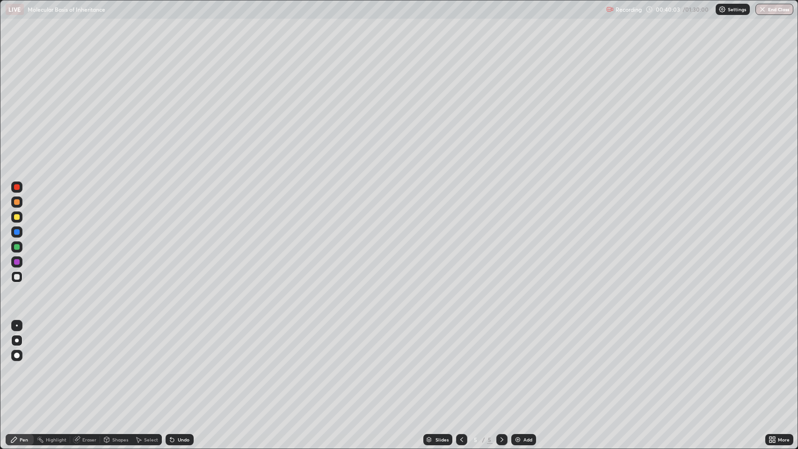
click at [180, 364] on div "Undo" at bounding box center [184, 439] width 12 height 5
click at [183, 364] on div "Undo" at bounding box center [184, 439] width 12 height 5
click at [23, 364] on div "Pen" at bounding box center [24, 439] width 8 height 5
click at [25, 364] on div "Pen" at bounding box center [24, 439] width 8 height 5
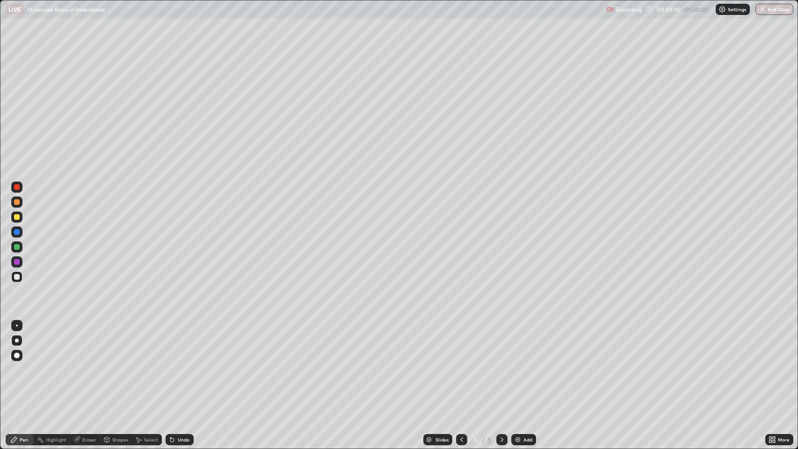
click at [28, 364] on div "Pen" at bounding box center [20, 439] width 28 height 11
click at [29, 364] on div "Pen" at bounding box center [20, 439] width 28 height 11
click at [28, 364] on div "Pen" at bounding box center [20, 439] width 28 height 11
click at [178, 364] on div "Undo" at bounding box center [184, 439] width 12 height 5
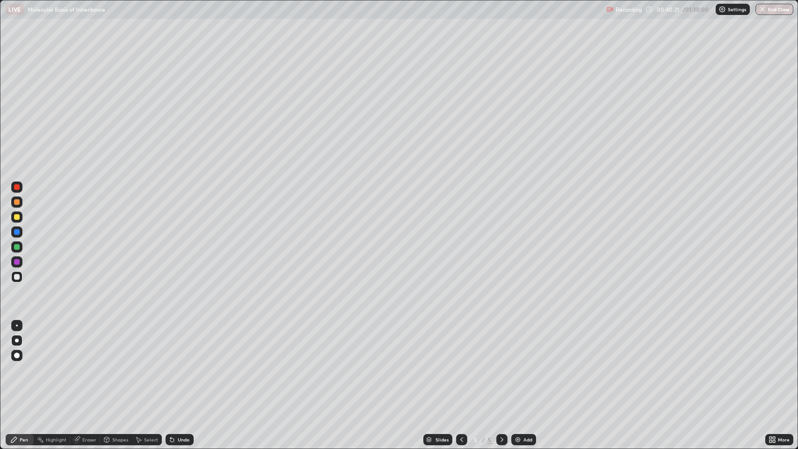
click at [20, 340] on div at bounding box center [16, 340] width 11 height 11
click at [28, 364] on div "Pen" at bounding box center [24, 439] width 8 height 5
click at [28, 364] on div "Pen" at bounding box center [20, 439] width 28 height 11
click at [29, 364] on div "Pen" at bounding box center [20, 439] width 28 height 11
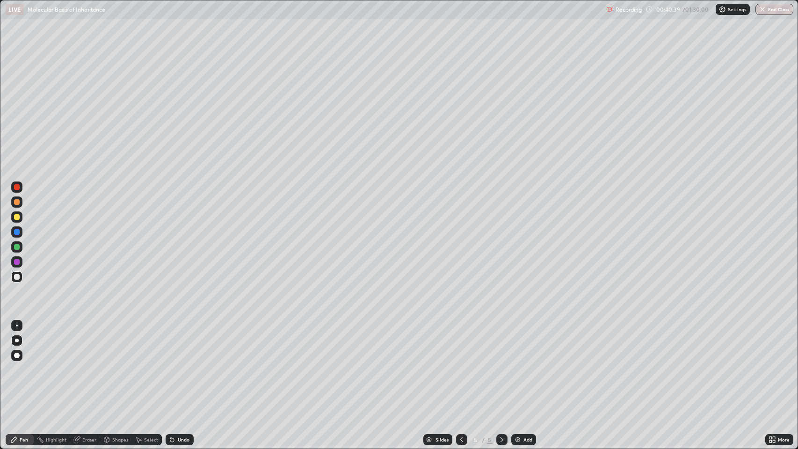
click at [16, 187] on div at bounding box center [17, 187] width 6 height 6
click at [17, 262] on div at bounding box center [17, 262] width 6 height 6
click at [29, 364] on div "Pen" at bounding box center [20, 439] width 28 height 11
click at [116, 364] on div "Shapes" at bounding box center [120, 439] width 16 height 5
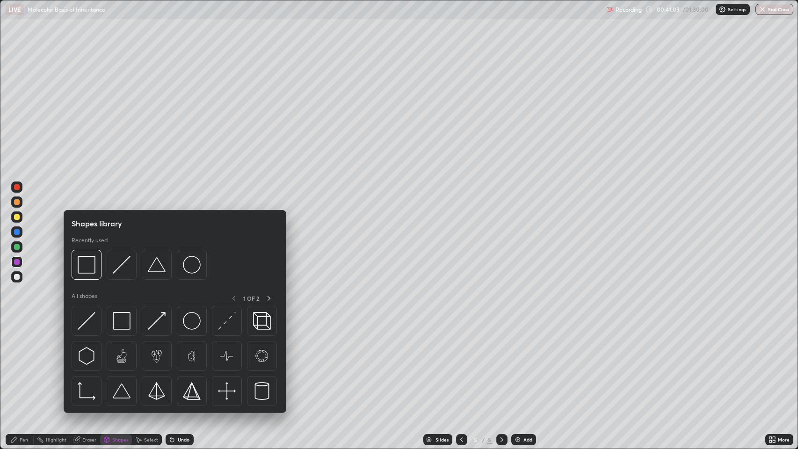
click at [88, 364] on div "Eraser" at bounding box center [89, 439] width 14 height 5
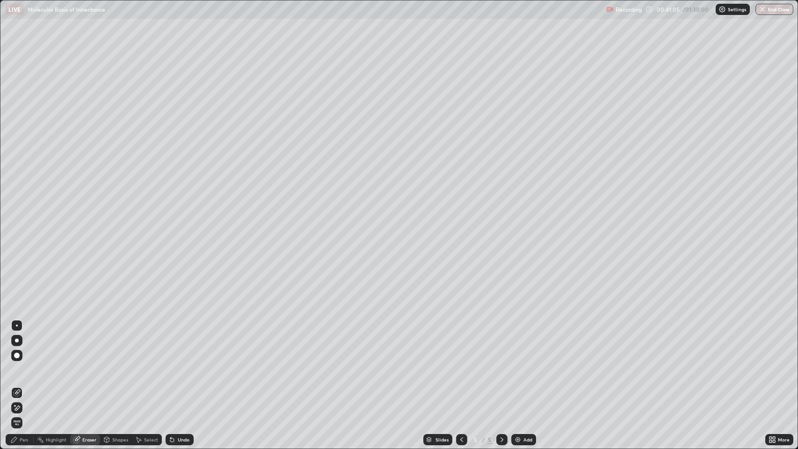
click at [22, 364] on div "Pen" at bounding box center [24, 439] width 8 height 5
click at [26, 364] on div "Pen" at bounding box center [24, 439] width 8 height 5
click at [24, 364] on div "Pen" at bounding box center [24, 439] width 8 height 5
click at [26, 364] on div "Pen" at bounding box center [24, 439] width 8 height 5
click at [18, 203] on div at bounding box center [17, 202] width 6 height 6
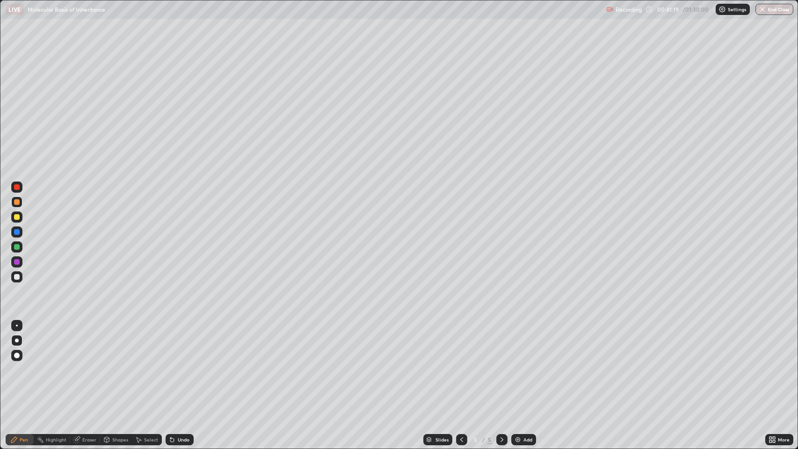
click at [18, 277] on div at bounding box center [17, 277] width 6 height 6
click at [17, 233] on div at bounding box center [17, 232] width 6 height 6
click at [18, 249] on div at bounding box center [17, 247] width 6 height 6
click at [17, 277] on div at bounding box center [17, 277] width 6 height 6
click at [17, 245] on div at bounding box center [17, 247] width 6 height 6
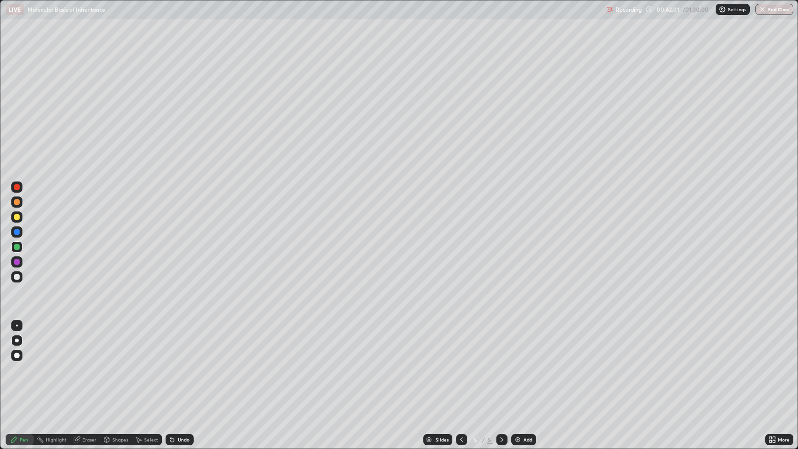
click at [17, 277] on div at bounding box center [17, 277] width 6 height 6
click at [17, 187] on div at bounding box center [17, 187] width 6 height 6
click at [87, 364] on div "Eraser" at bounding box center [89, 439] width 14 height 5
click at [21, 364] on div "Pen" at bounding box center [24, 439] width 8 height 5
click at [22, 282] on div at bounding box center [16, 277] width 11 height 15
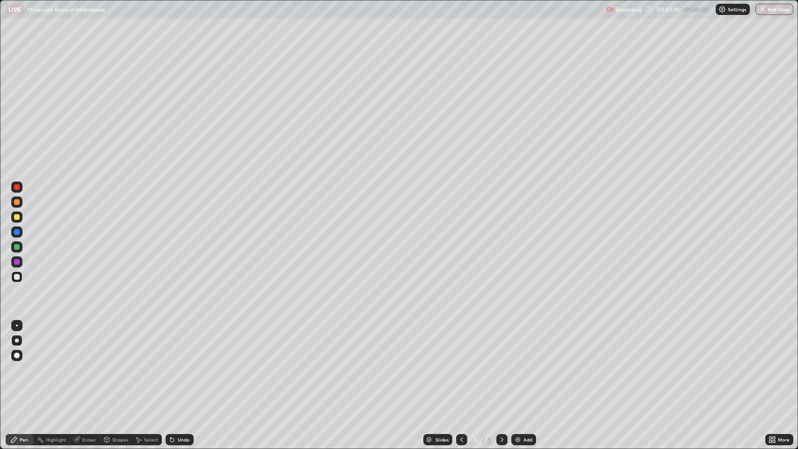
click at [109, 364] on icon at bounding box center [106, 440] width 5 height 6
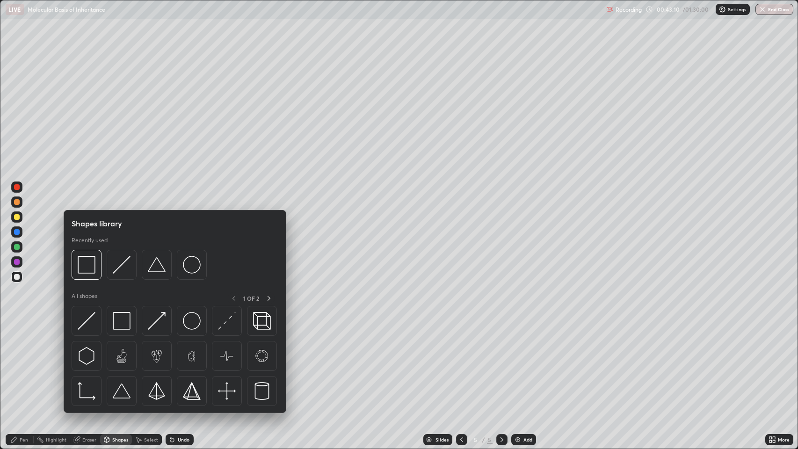
click at [89, 364] on div "Eraser" at bounding box center [89, 439] width 14 height 5
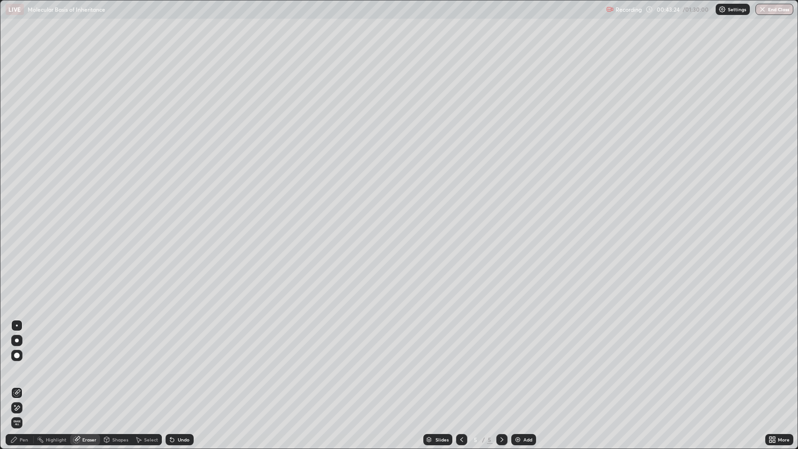
click at [24, 364] on div "Pen" at bounding box center [24, 439] width 8 height 5
click at [22, 364] on div "Pen" at bounding box center [24, 439] width 8 height 5
click at [17, 187] on div at bounding box center [17, 187] width 6 height 6
click at [17, 262] on div at bounding box center [17, 262] width 6 height 6
click at [17, 356] on div at bounding box center [17, 356] width 6 height 6
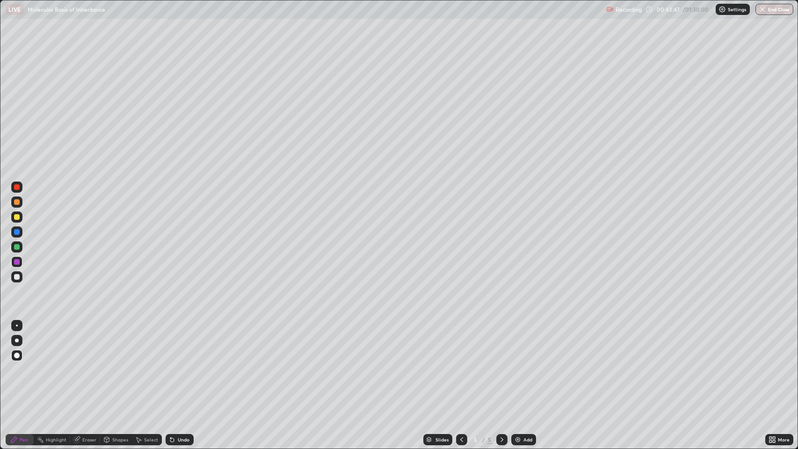
click at [17, 217] on div at bounding box center [17, 217] width 6 height 6
click at [17, 262] on div at bounding box center [17, 262] width 6 height 6
click at [17, 247] on div at bounding box center [17, 247] width 6 height 6
click at [17, 341] on div at bounding box center [17, 341] width 4 height 4
click at [17, 277] on div at bounding box center [17, 277] width 6 height 6
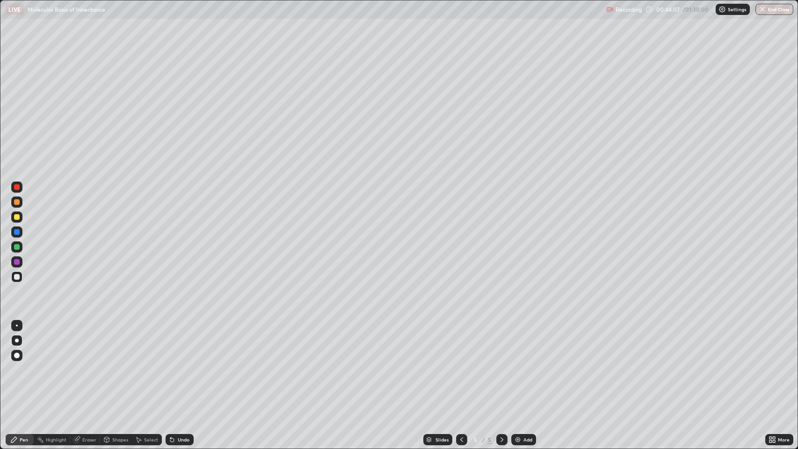
click at [182, 364] on div "Undo" at bounding box center [184, 439] width 12 height 5
click at [17, 187] on div at bounding box center [17, 187] width 6 height 6
click at [19, 263] on div at bounding box center [17, 262] width 6 height 6
click at [17, 277] on div at bounding box center [17, 277] width 6 height 6
click at [182, 364] on div "Undo" at bounding box center [184, 439] width 12 height 5
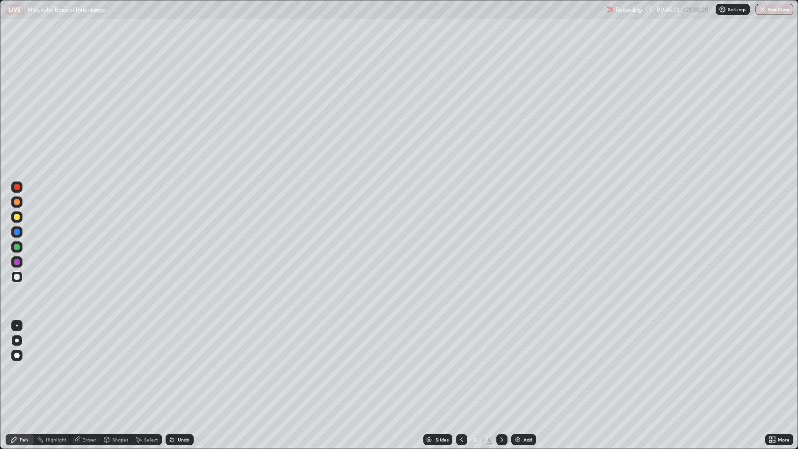
click at [170, 364] on icon at bounding box center [170, 437] width 1 height 1
click at [182, 364] on div "Undo" at bounding box center [180, 439] width 28 height 11
click at [179, 364] on div "Undo" at bounding box center [180, 439] width 28 height 11
click at [92, 364] on div "Eraser" at bounding box center [89, 439] width 14 height 5
click at [24, 364] on div "Pen" at bounding box center [24, 439] width 8 height 5
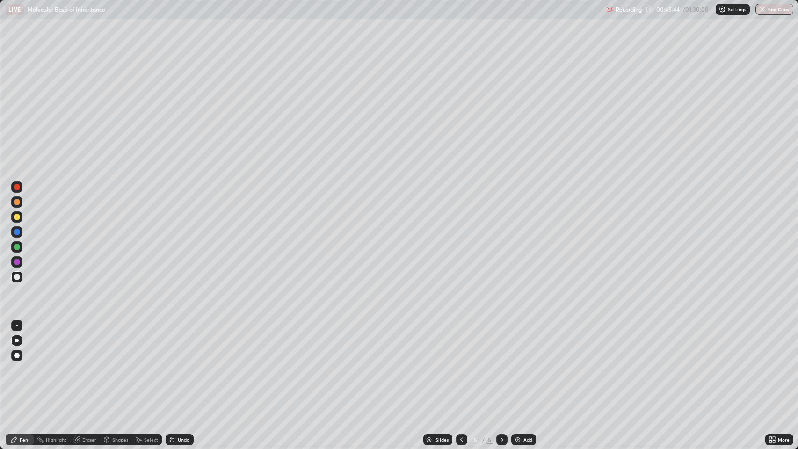
click at [30, 364] on div "Pen" at bounding box center [20, 439] width 28 height 11
click at [19, 232] on div at bounding box center [17, 232] width 6 height 6
click at [461, 364] on icon at bounding box center [461, 439] width 7 height 7
click at [459, 364] on icon at bounding box center [461, 439] width 7 height 7
click at [503, 364] on div at bounding box center [501, 439] width 11 height 11
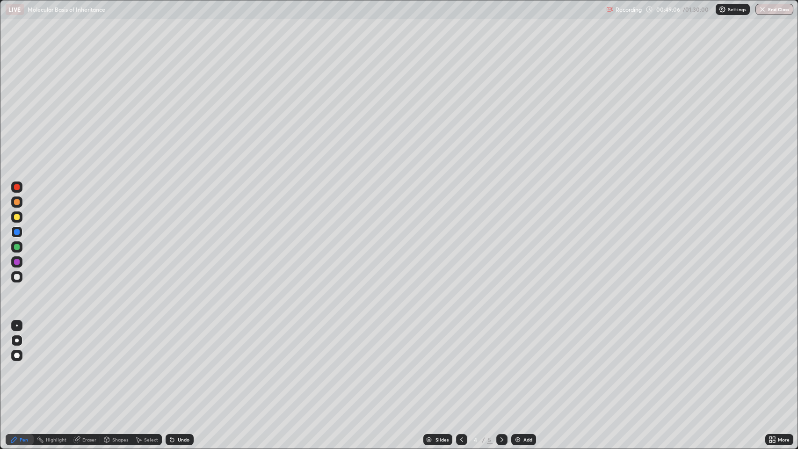
click at [500, 364] on icon at bounding box center [501, 439] width 7 height 7
click at [522, 364] on div "Add" at bounding box center [523, 439] width 25 height 11
click at [17, 262] on div at bounding box center [17, 262] width 6 height 6
click at [17, 202] on div at bounding box center [17, 202] width 6 height 6
click at [20, 232] on div at bounding box center [16, 231] width 11 height 11
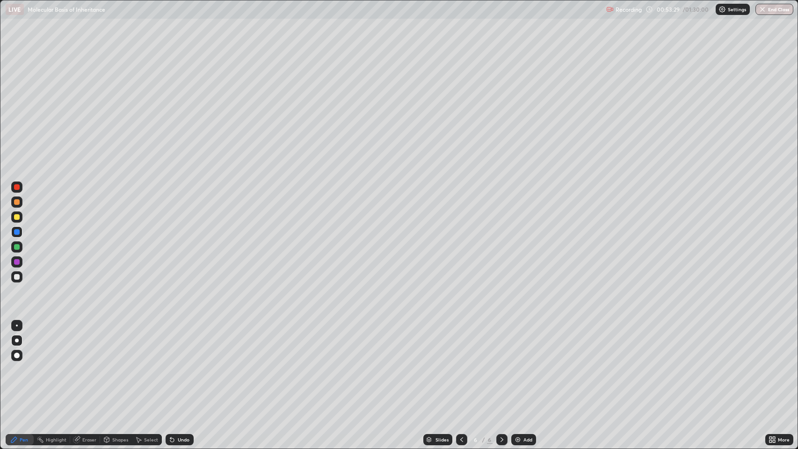
click at [17, 277] on div at bounding box center [17, 277] width 6 height 6
click at [181, 364] on div "Undo" at bounding box center [180, 439] width 28 height 11
click at [184, 364] on div "Undo" at bounding box center [180, 439] width 28 height 11
click at [17, 217] on div at bounding box center [17, 217] width 6 height 6
click at [17, 187] on div at bounding box center [17, 187] width 6 height 6
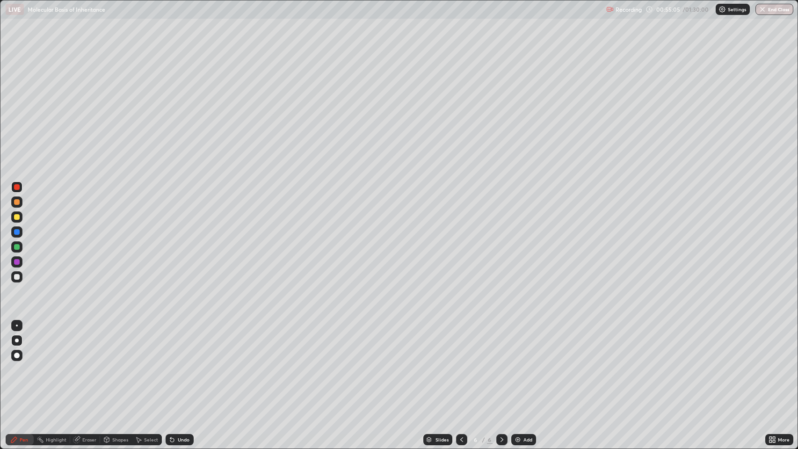
click at [17, 262] on div at bounding box center [17, 262] width 6 height 6
click at [17, 217] on div at bounding box center [17, 217] width 6 height 6
click at [177, 364] on div "Undo" at bounding box center [180, 439] width 28 height 11
click at [178, 364] on div "Undo" at bounding box center [184, 439] width 12 height 5
click at [17, 262] on div at bounding box center [17, 262] width 6 height 6
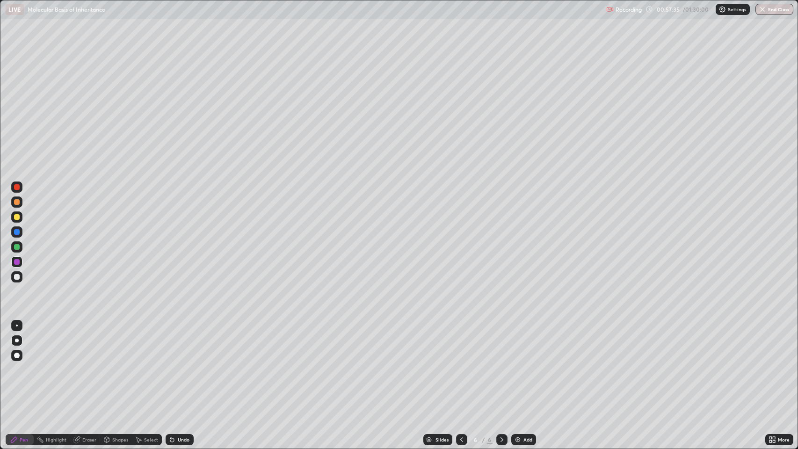
click at [19, 245] on div at bounding box center [17, 247] width 6 height 6
click at [17, 202] on div at bounding box center [17, 202] width 6 height 6
click at [17, 277] on div at bounding box center [17, 277] width 6 height 6
click at [186, 364] on div "Undo" at bounding box center [184, 439] width 12 height 5
click at [180, 364] on div "Undo" at bounding box center [184, 439] width 12 height 5
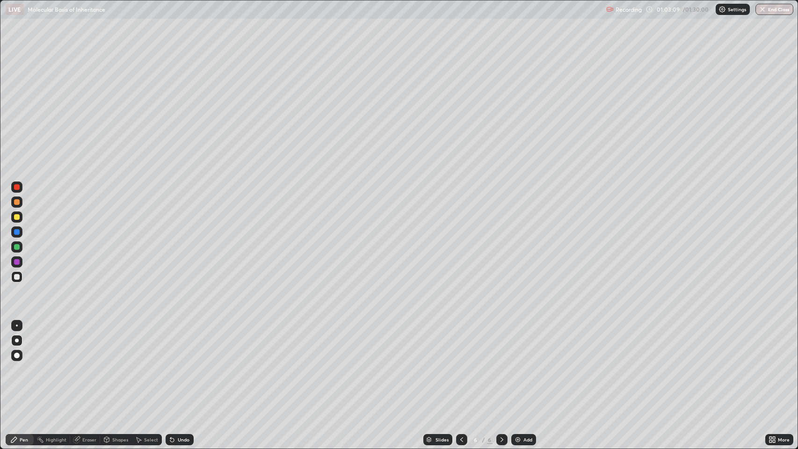
click at [524, 364] on div "Add" at bounding box center [528, 439] width 9 height 5
click at [19, 187] on div at bounding box center [17, 187] width 6 height 6
click at [183, 364] on div "Undo" at bounding box center [180, 439] width 28 height 11
click at [19, 202] on div at bounding box center [17, 202] width 6 height 6
click at [17, 233] on div at bounding box center [17, 232] width 6 height 6
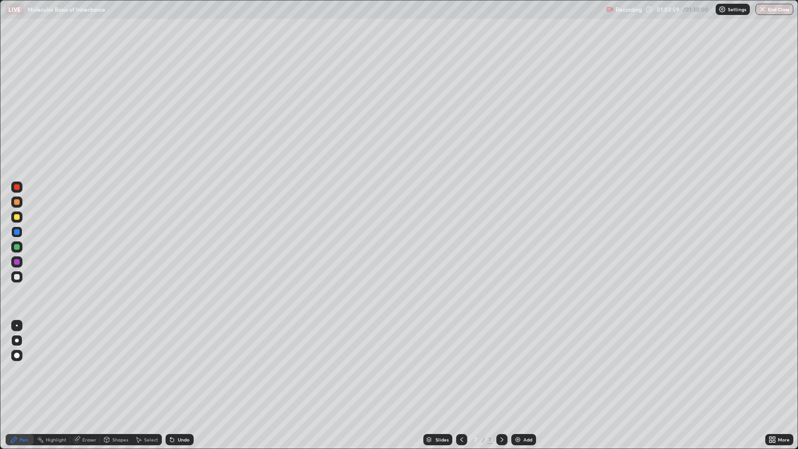
click at [183, 364] on div "Undo" at bounding box center [184, 439] width 12 height 5
click at [185, 364] on div "Undo" at bounding box center [180, 439] width 28 height 11
click at [188, 364] on div "Undo" at bounding box center [180, 439] width 28 height 11
click at [19, 277] on div at bounding box center [17, 277] width 6 height 6
click at [19, 262] on div at bounding box center [17, 262] width 6 height 6
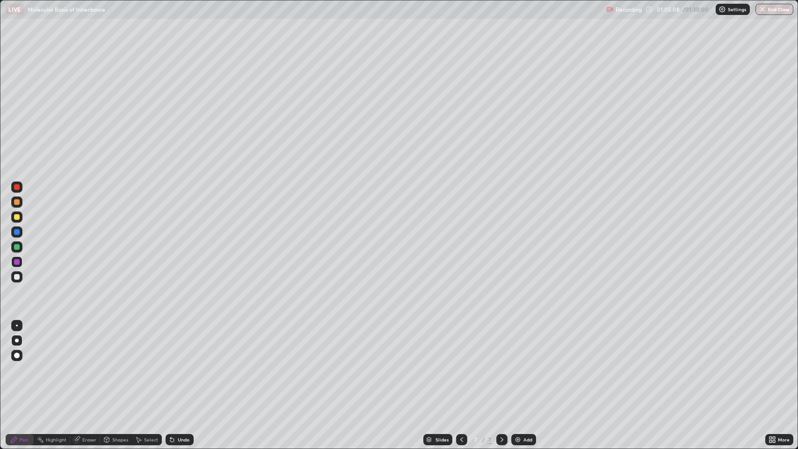
click at [20, 355] on div at bounding box center [16, 355] width 11 height 11
click at [17, 341] on div at bounding box center [17, 341] width 4 height 4
click at [17, 277] on div at bounding box center [17, 277] width 6 height 6
click at [17, 217] on div at bounding box center [17, 217] width 6 height 6
click at [17, 247] on div at bounding box center [17, 247] width 6 height 6
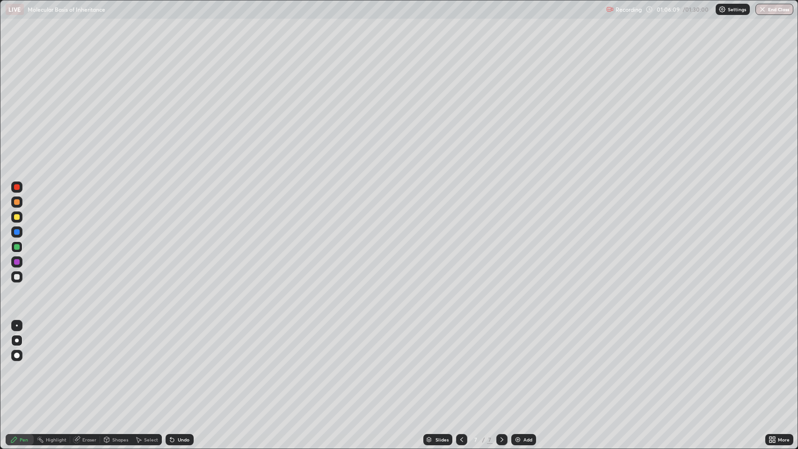
click at [17, 232] on div at bounding box center [17, 232] width 6 height 6
click at [17, 188] on div at bounding box center [17, 187] width 6 height 6
click at [17, 232] on div at bounding box center [17, 232] width 6 height 6
click at [184, 364] on div "Undo" at bounding box center [184, 439] width 12 height 5
click at [187, 364] on div "Undo" at bounding box center [184, 439] width 12 height 5
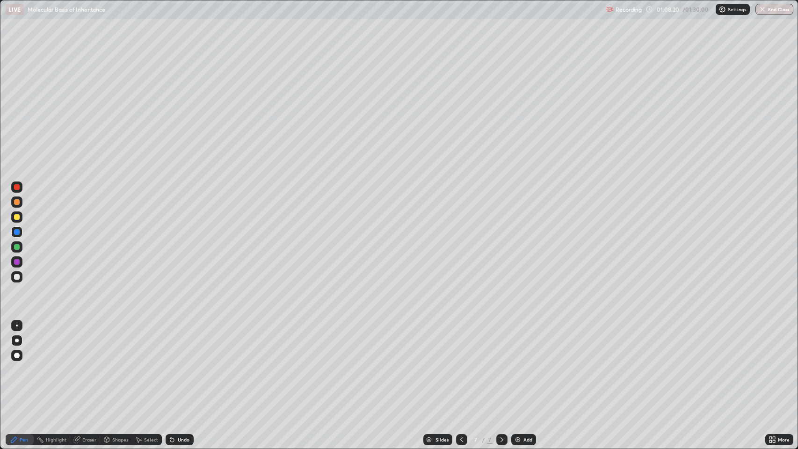
click at [17, 262] on div at bounding box center [17, 262] width 6 height 6
click at [17, 189] on div at bounding box center [17, 187] width 6 height 6
click at [19, 264] on div at bounding box center [16, 261] width 11 height 11
click at [20, 356] on div at bounding box center [16, 355] width 11 height 11
click at [17, 247] on div at bounding box center [17, 247] width 6 height 6
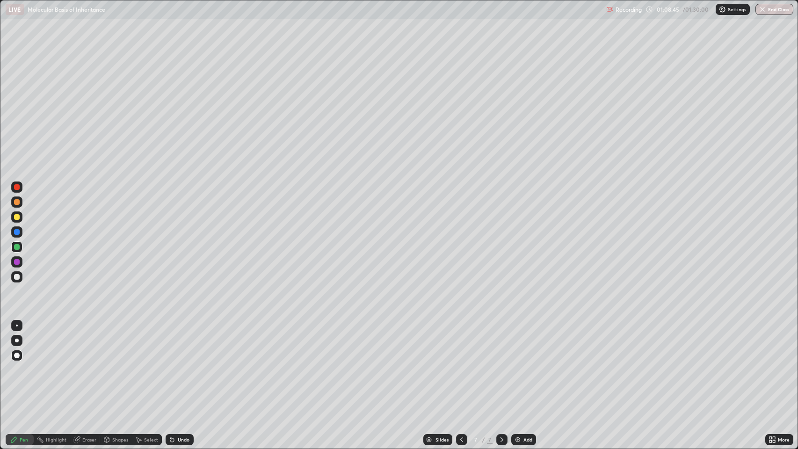
click at [17, 277] on div at bounding box center [17, 277] width 6 height 6
click at [17, 262] on div at bounding box center [17, 262] width 6 height 6
click at [17, 277] on div at bounding box center [17, 277] width 6 height 6
click at [19, 341] on div at bounding box center [16, 340] width 11 height 11
click at [18, 243] on div at bounding box center [16, 246] width 11 height 11
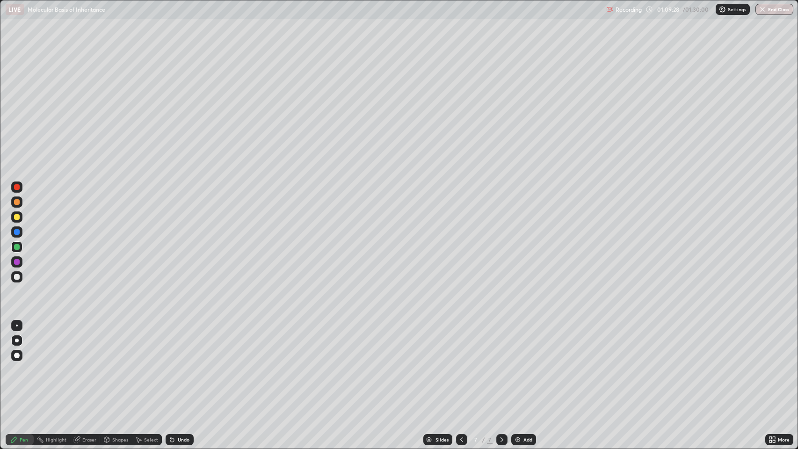
click at [17, 232] on div at bounding box center [17, 232] width 6 height 6
click at [18, 202] on div at bounding box center [17, 202] width 6 height 6
click at [188, 364] on div "Undo" at bounding box center [180, 439] width 28 height 11
click at [180, 364] on div "Undo" at bounding box center [184, 439] width 12 height 5
click at [181, 364] on div "Undo" at bounding box center [184, 439] width 12 height 5
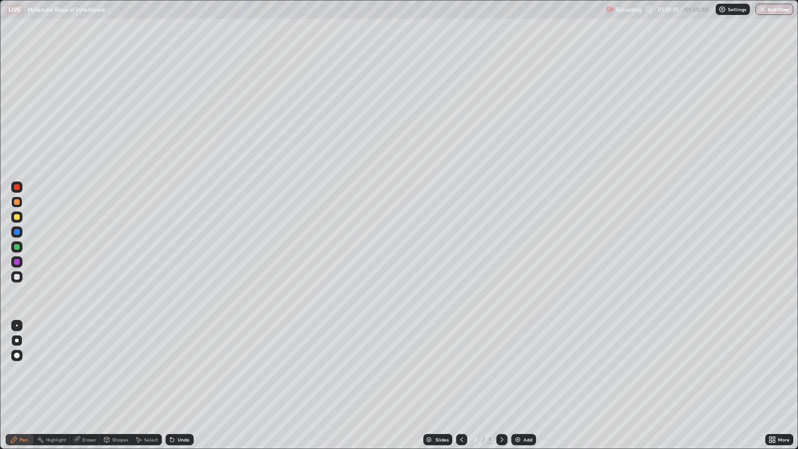
click at [180, 364] on div "Undo" at bounding box center [184, 439] width 12 height 5
click at [181, 364] on div "Undo" at bounding box center [184, 439] width 12 height 5
click at [182, 364] on div "Undo" at bounding box center [184, 439] width 12 height 5
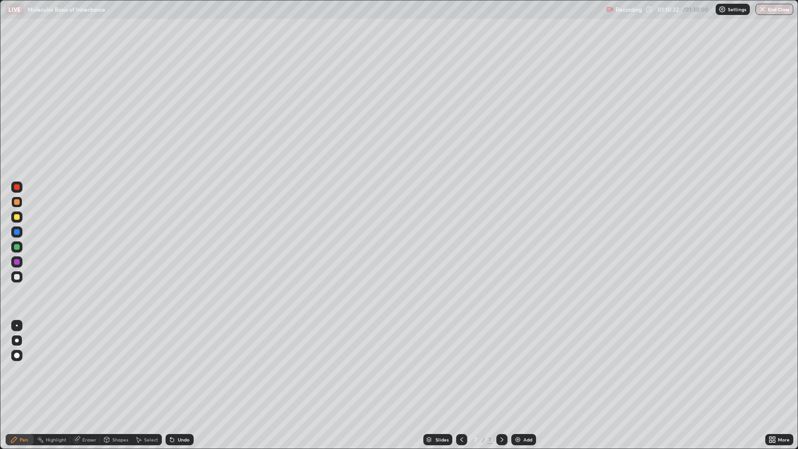
click at [187, 364] on div "Undo" at bounding box center [184, 439] width 12 height 5
click at [183, 364] on div "Undo" at bounding box center [184, 439] width 12 height 5
click at [182, 364] on div "Undo" at bounding box center [184, 439] width 12 height 5
click at [21, 248] on div at bounding box center [16, 246] width 11 height 11
click at [519, 364] on img at bounding box center [517, 439] width 7 height 7
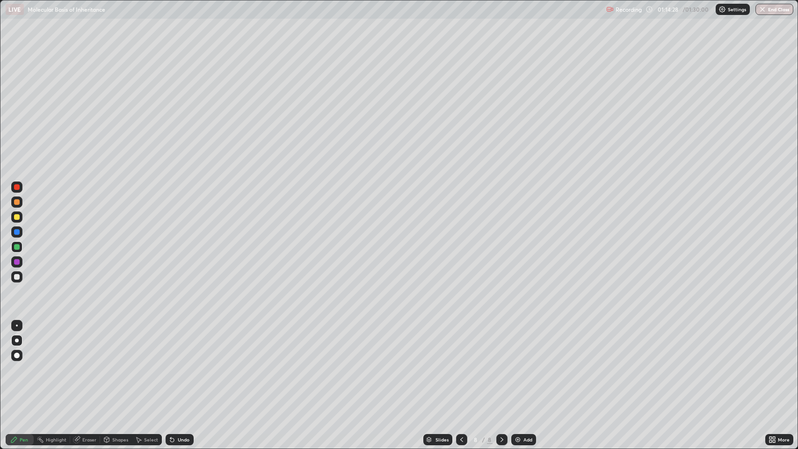
click at [18, 264] on div at bounding box center [17, 262] width 6 height 6
click at [18, 356] on div at bounding box center [17, 356] width 6 height 6
click at [19, 249] on div at bounding box center [17, 247] width 6 height 6
click at [17, 341] on div at bounding box center [17, 341] width 4 height 4
click at [17, 187] on div at bounding box center [17, 187] width 6 height 6
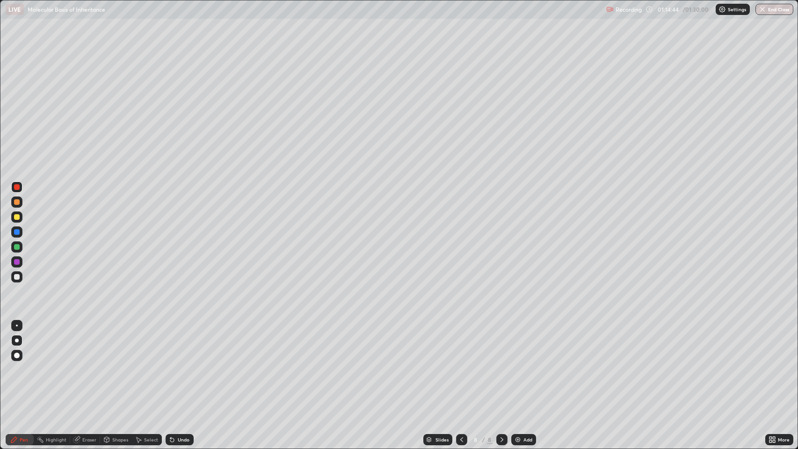
click at [19, 231] on div at bounding box center [17, 232] width 6 height 6
click at [185, 364] on div "Undo" at bounding box center [184, 439] width 12 height 5
click at [189, 364] on div "Undo" at bounding box center [180, 439] width 28 height 11
click at [17, 262] on div at bounding box center [17, 262] width 6 height 6
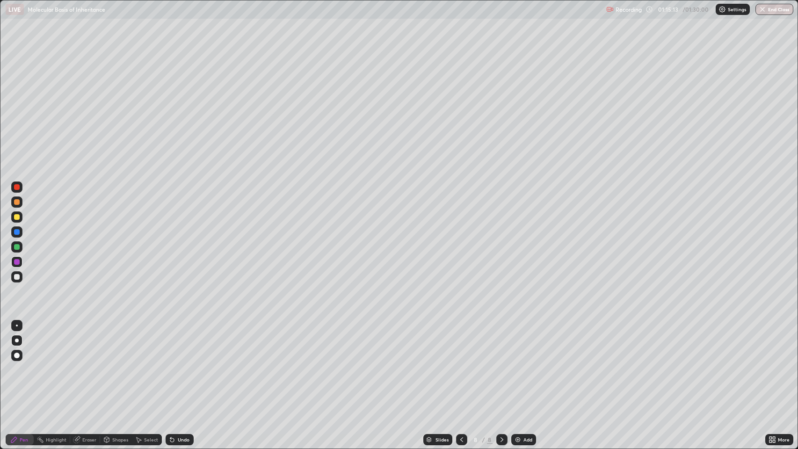
click at [17, 356] on div at bounding box center [17, 356] width 6 height 6
click at [19, 277] on div at bounding box center [17, 277] width 6 height 6
click at [17, 262] on div at bounding box center [17, 262] width 6 height 6
click at [17, 337] on div at bounding box center [16, 340] width 11 height 11
click at [17, 202] on div at bounding box center [17, 202] width 6 height 6
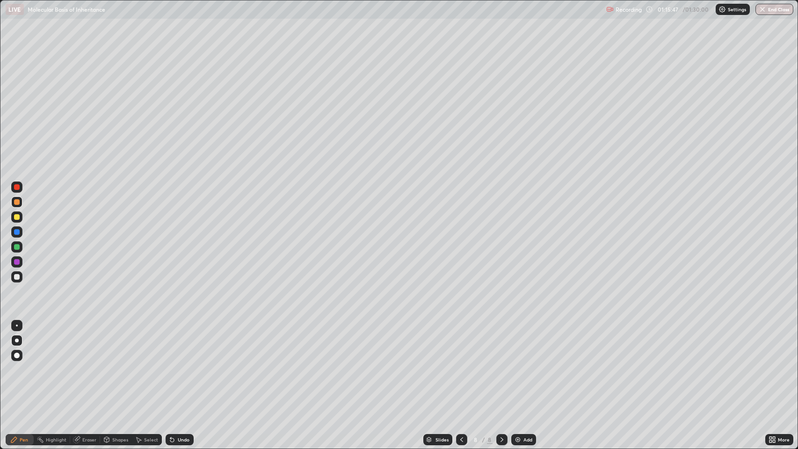
click at [19, 245] on div at bounding box center [17, 247] width 6 height 6
click at [175, 364] on div "Undo" at bounding box center [180, 439] width 28 height 11
click at [182, 364] on div "Undo" at bounding box center [184, 439] width 12 height 5
click at [18, 233] on div at bounding box center [17, 232] width 6 height 6
click at [17, 187] on div at bounding box center [17, 187] width 6 height 6
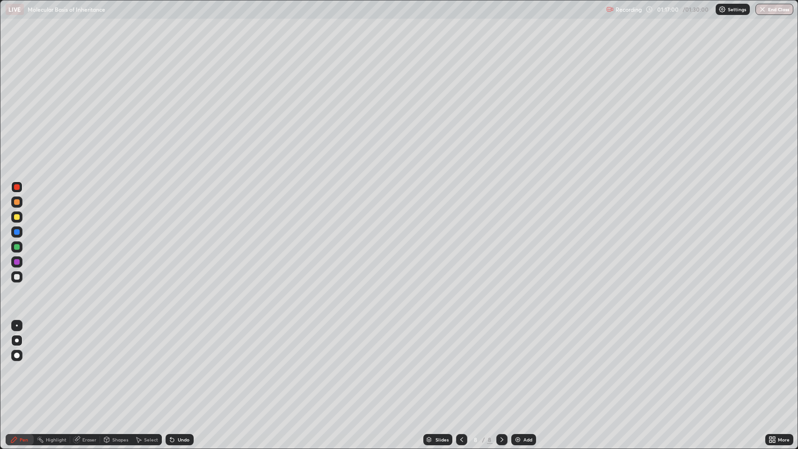
click at [19, 247] on div at bounding box center [17, 247] width 6 height 6
click at [17, 232] on div at bounding box center [17, 232] width 6 height 6
click at [17, 187] on div at bounding box center [17, 187] width 6 height 6
click at [19, 203] on div at bounding box center [17, 202] width 6 height 6
click at [182, 364] on div "Undo" at bounding box center [184, 439] width 12 height 5
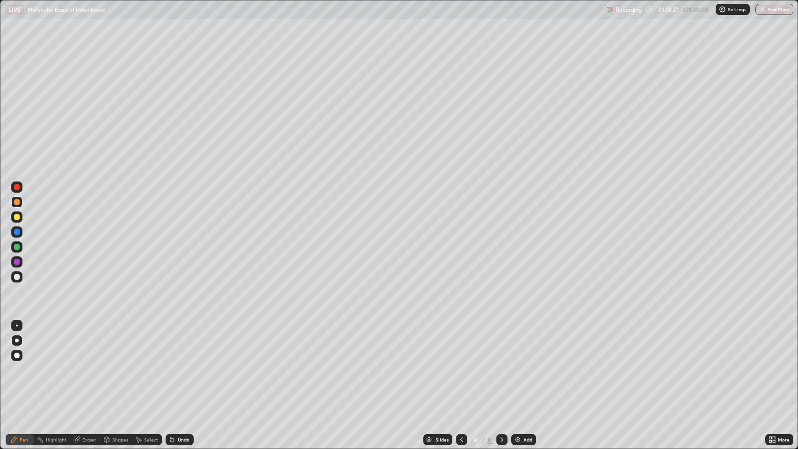
click at [180, 364] on div "Undo" at bounding box center [180, 439] width 28 height 11
click at [182, 364] on div "Undo" at bounding box center [180, 439] width 28 height 11
click at [183, 364] on div "Undo" at bounding box center [180, 439] width 28 height 11
click at [17, 261] on div at bounding box center [17, 262] width 6 height 6
click at [17, 187] on div at bounding box center [17, 187] width 6 height 6
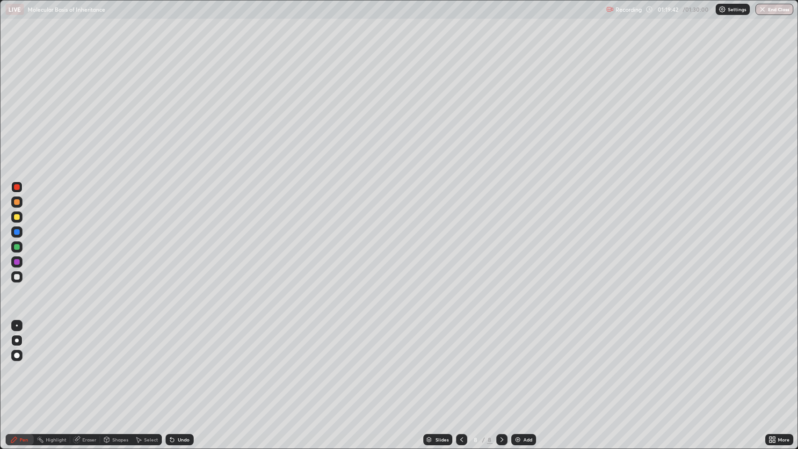
click at [17, 262] on div at bounding box center [17, 262] width 6 height 6
click at [17, 356] on div at bounding box center [17, 356] width 6 height 6
click at [183, 364] on div "Undo" at bounding box center [184, 439] width 12 height 5
click at [190, 364] on div "Undo" at bounding box center [180, 439] width 28 height 11
click at [17, 277] on div at bounding box center [17, 277] width 6 height 6
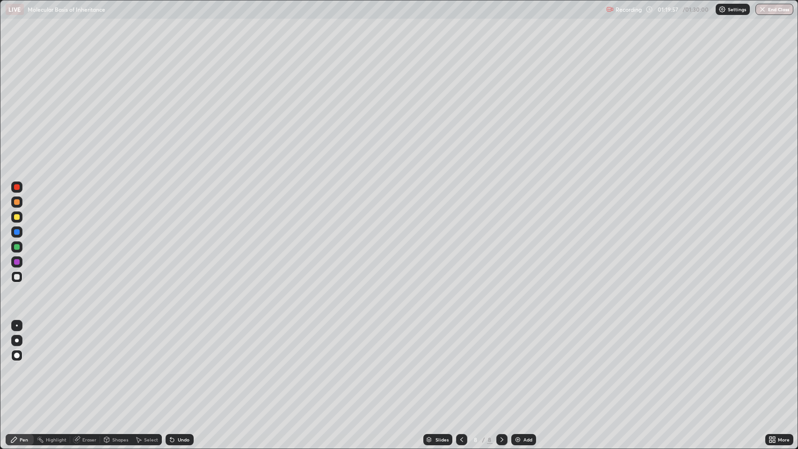
click at [186, 364] on div "Undo" at bounding box center [184, 439] width 12 height 5
click at [177, 364] on div "Undo" at bounding box center [180, 439] width 28 height 11
click at [17, 341] on div at bounding box center [17, 341] width 4 height 4
click at [19, 260] on div at bounding box center [17, 262] width 6 height 6
click at [17, 248] on div at bounding box center [17, 247] width 6 height 6
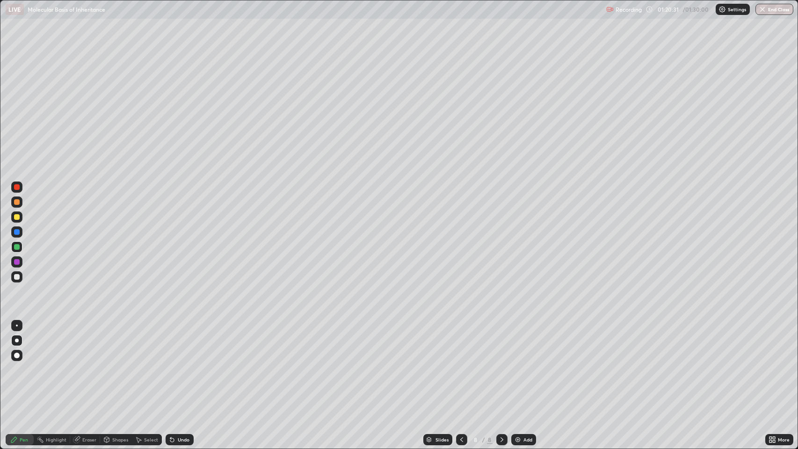
click at [176, 364] on div "Undo" at bounding box center [180, 439] width 28 height 11
click at [17, 187] on div at bounding box center [17, 187] width 6 height 6
click at [19, 275] on div at bounding box center [17, 277] width 6 height 6
click at [178, 364] on div "Undo" at bounding box center [184, 439] width 12 height 5
click at [182, 364] on div "Undo" at bounding box center [184, 439] width 12 height 5
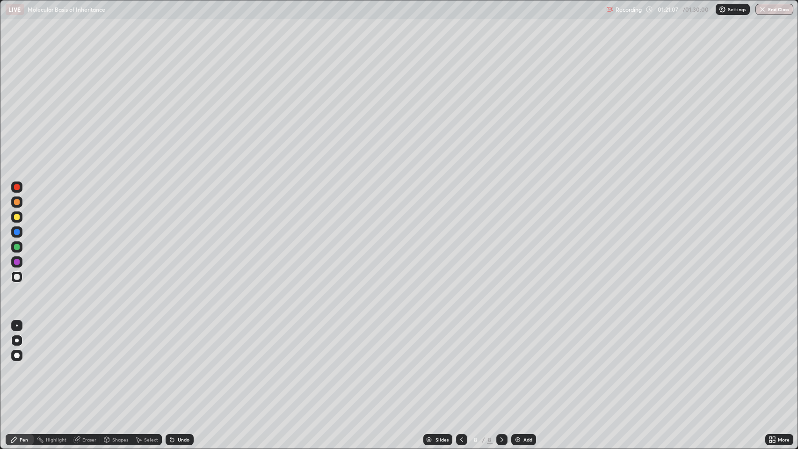
click at [182, 364] on div "Undo" at bounding box center [184, 439] width 12 height 5
click at [17, 232] on div at bounding box center [17, 232] width 6 height 6
click at [17, 187] on div at bounding box center [17, 187] width 6 height 6
click at [17, 203] on div at bounding box center [17, 202] width 6 height 6
click at [183, 364] on div "Undo" at bounding box center [184, 439] width 12 height 5
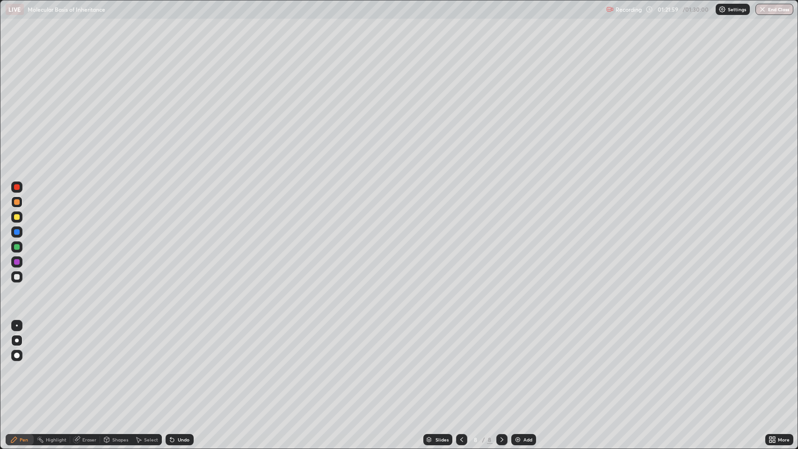
click at [183, 364] on div "Undo" at bounding box center [184, 439] width 12 height 5
click at [181, 364] on div "Undo" at bounding box center [184, 439] width 12 height 5
click at [92, 364] on div "Eraser" at bounding box center [89, 439] width 14 height 5
click at [26, 364] on div "Pen" at bounding box center [24, 439] width 8 height 5
click at [17, 232] on div at bounding box center [17, 232] width 6 height 6
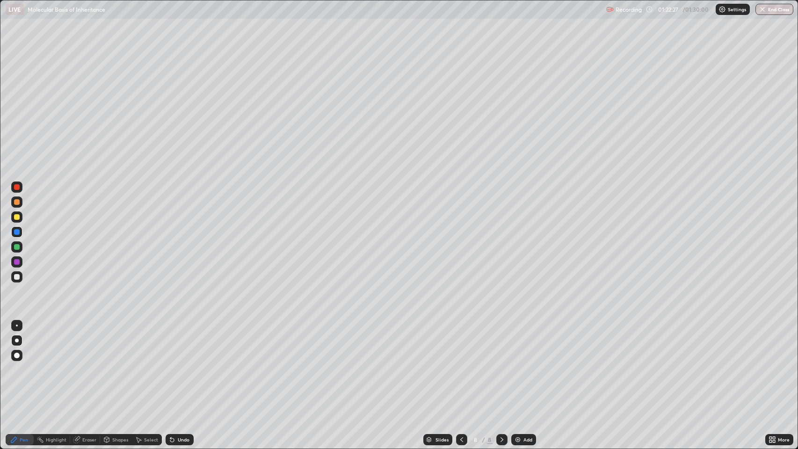
click at [17, 262] on div at bounding box center [17, 262] width 6 height 6
click at [20, 355] on div at bounding box center [16, 355] width 11 height 11
click at [190, 364] on div "Undo" at bounding box center [180, 439] width 28 height 11
click at [17, 356] on div at bounding box center [17, 356] width 6 height 6
click at [17, 339] on div at bounding box center [17, 341] width 4 height 4
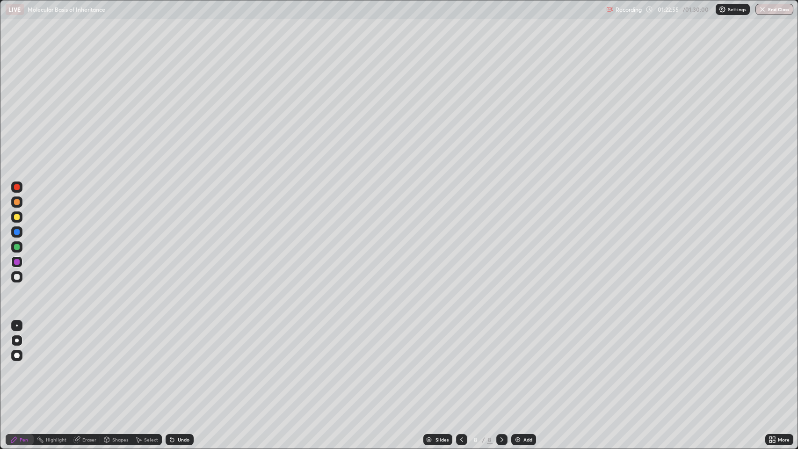
click at [22, 277] on div at bounding box center [16, 276] width 11 height 11
click at [180, 364] on div "Undo" at bounding box center [184, 439] width 12 height 5
click at [18, 262] on div at bounding box center [17, 262] width 6 height 6
click at [518, 364] on img at bounding box center [517, 439] width 7 height 7
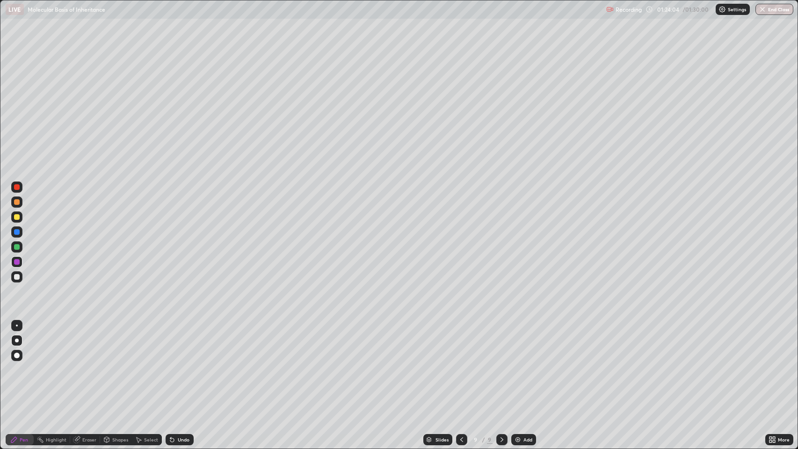
click at [17, 232] on div at bounding box center [17, 232] width 6 height 6
click at [18, 262] on div at bounding box center [17, 262] width 6 height 6
click at [17, 353] on div at bounding box center [17, 356] width 6 height 6
click at [17, 341] on div at bounding box center [17, 341] width 4 height 4
click at [19, 247] on div at bounding box center [17, 247] width 6 height 6
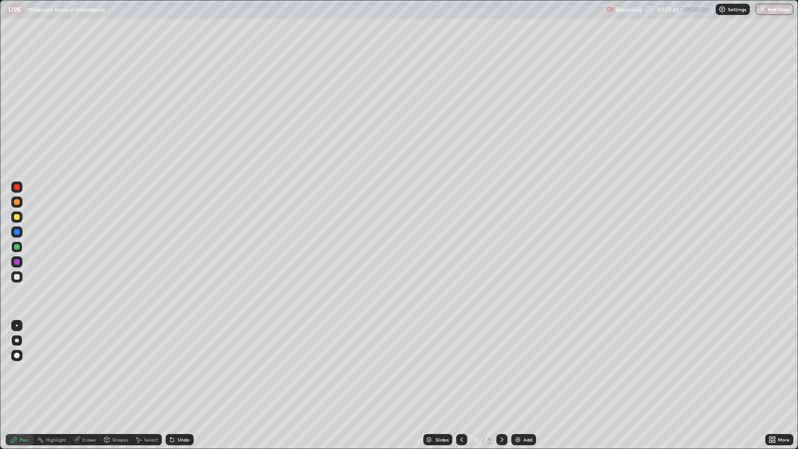
click at [20, 277] on div at bounding box center [16, 276] width 11 height 11
click at [19, 262] on div at bounding box center [17, 262] width 6 height 6
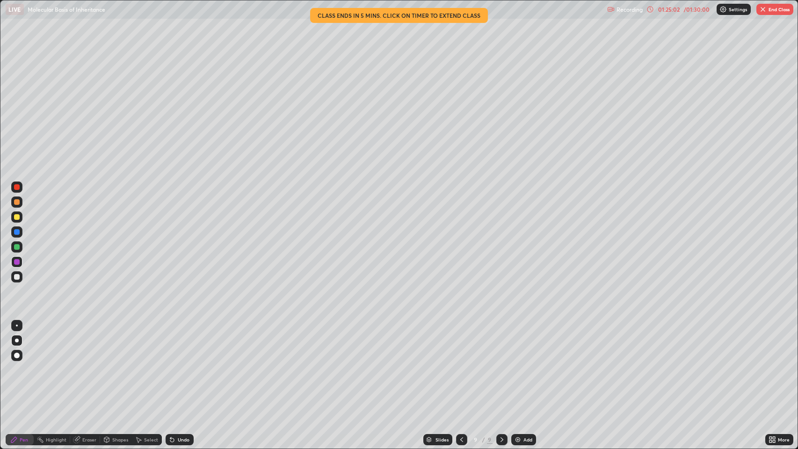
click at [17, 187] on div at bounding box center [17, 187] width 6 height 6
click at [461, 364] on icon at bounding box center [461, 439] width 7 height 7
click at [500, 364] on icon at bounding box center [501, 439] width 7 height 7
click at [767, 10] on img "button" at bounding box center [762, 9] width 7 height 7
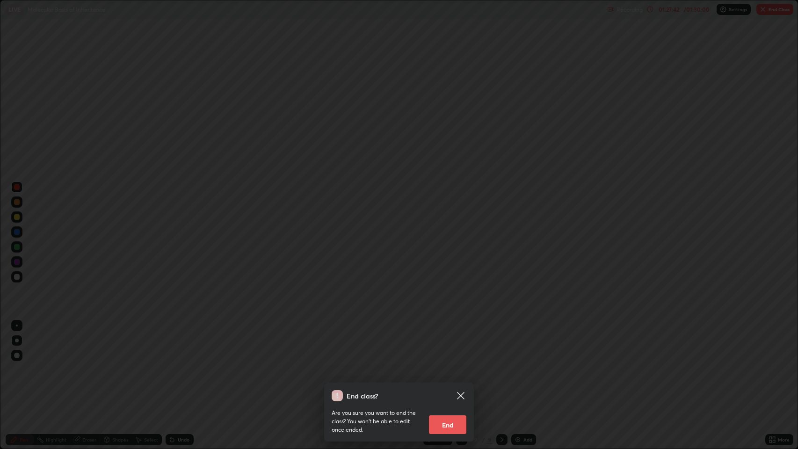
click at [450, 364] on button "End" at bounding box center [447, 424] width 37 height 19
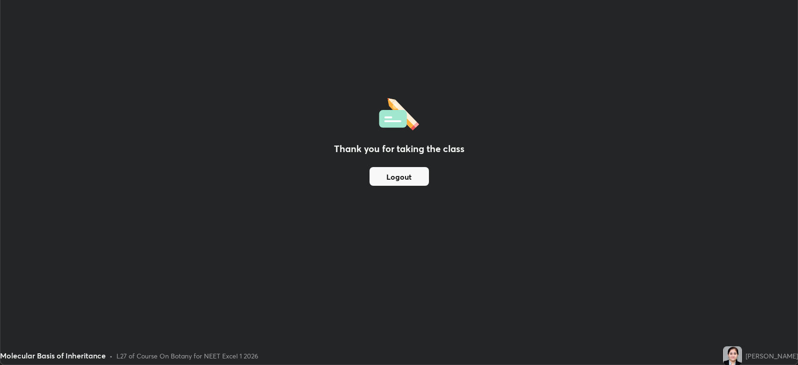
scroll to position [46425, 45991]
